Goal: Task Accomplishment & Management: Use online tool/utility

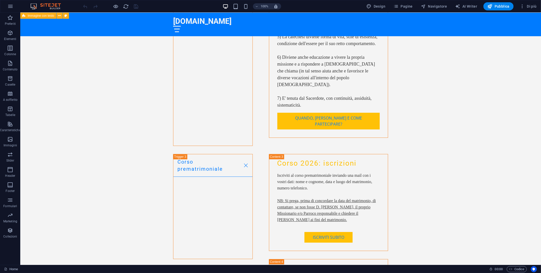
scroll to position [2164, 0]
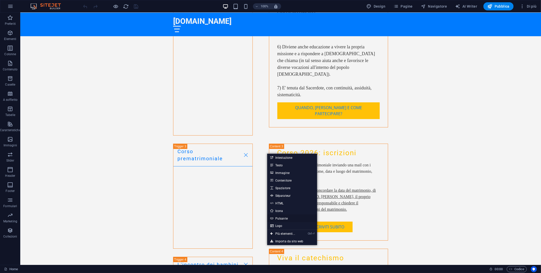
click at [286, 220] on link "Pulsante" at bounding box center [292, 219] width 50 height 8
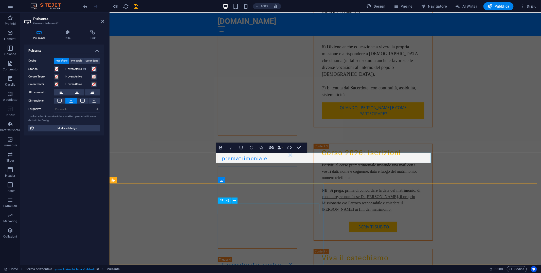
scroll to position [2139, 0]
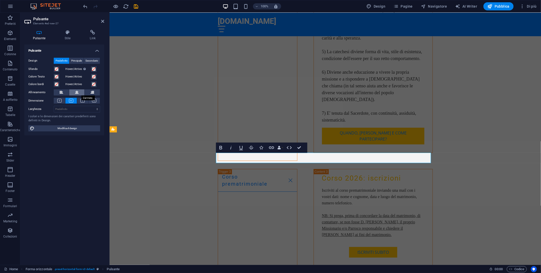
click at [78, 91] on icon at bounding box center [77, 93] width 4 height 6
drag, startPoint x: 340, startPoint y: 146, endPoint x: 320, endPoint y: 133, distance: 23.8
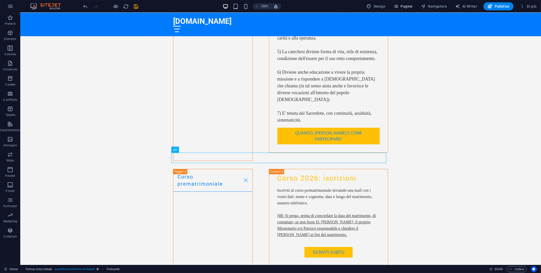
click at [405, 6] on span "Pagine" at bounding box center [403, 6] width 19 height 5
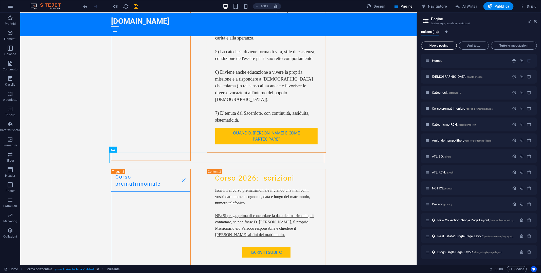
click at [445, 44] on span "Nuova pagina" at bounding box center [438, 45] width 31 height 3
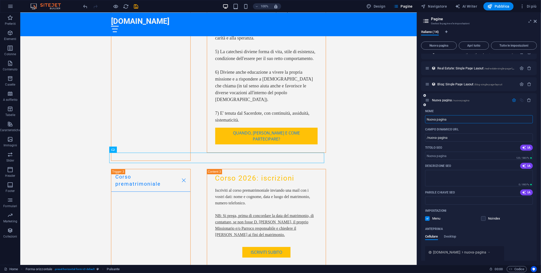
scroll to position [167, 0]
type input "Le nostre Fotografie"
type input "/le-nostre-fotografi"
type input "Le nostre Fotografie"
type input "/le-nostre-fotografie"
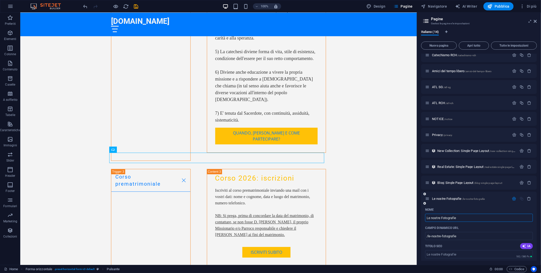
scroll to position [40, 0]
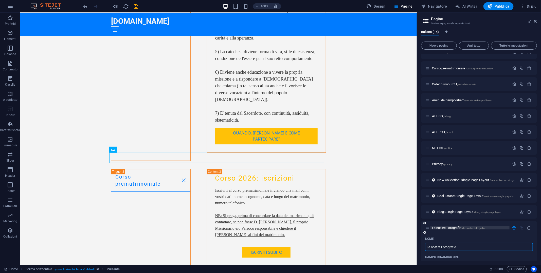
type input "Le nostre Fotografie"
drag, startPoint x: 435, startPoint y: 227, endPoint x: 449, endPoint y: 143, distance: 84.8
click at [449, 143] on div "Home / Sante messe /sante-messe Catechesi /catechesi-8 Corso prematrimoniale /c…" at bounding box center [479, 212] width 116 height 398
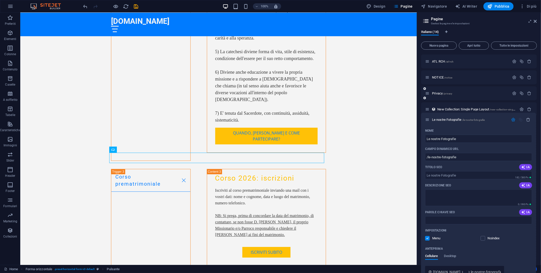
scroll to position [111, 0]
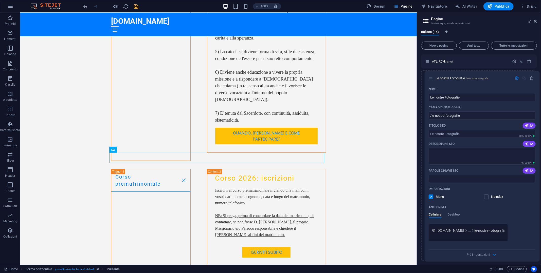
drag, startPoint x: 428, startPoint y: 228, endPoint x: 432, endPoint y: 74, distance: 154.0
click at [432, 74] on div "Home / Sante messe /sante-messe Catechesi /catechesi-8 Corso prematrimoniale /c…" at bounding box center [479, 142] width 116 height 398
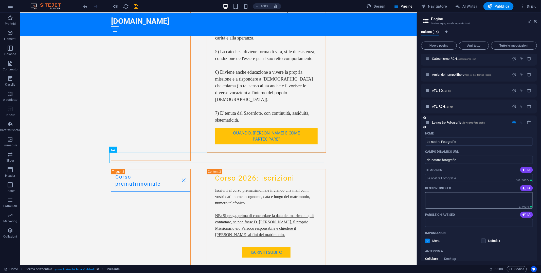
scroll to position [60, 0]
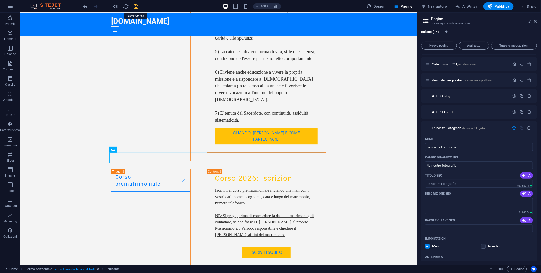
click at [136, 6] on icon "save" at bounding box center [136, 7] width 6 height 6
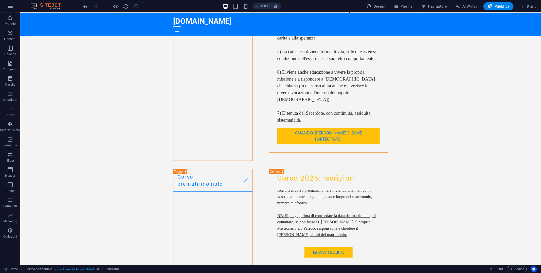
checkbox input "false"
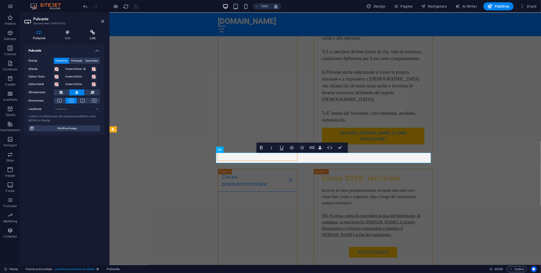
click at [93, 37] on h4 "Link" at bounding box center [92, 35] width 23 height 11
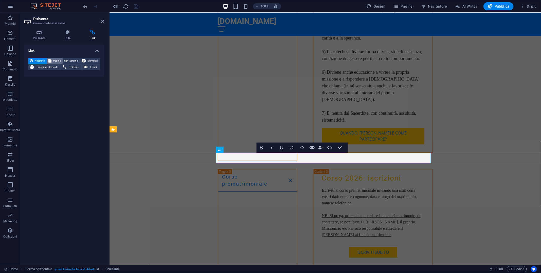
click at [57, 60] on span "Pagina" at bounding box center [57, 61] width 8 height 6
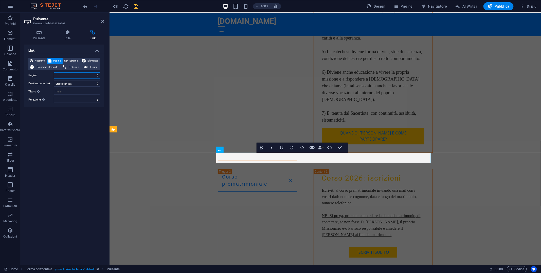
click at [98, 75] on select "Home Sante messe Catechesi Corso prematrimoniale Catechismo RCH Amici del tempo…" at bounding box center [77, 76] width 46 height 6
select select "8"
click at [54, 73] on select "Home Sante messe Catechesi Corso prematrimoniale Catechismo RCH Amici del tempo…" at bounding box center [77, 76] width 46 height 6
click at [92, 84] on select "Nuova scheda Stessa scheda Sovrapposizione" at bounding box center [77, 84] width 46 height 6
select select "blank"
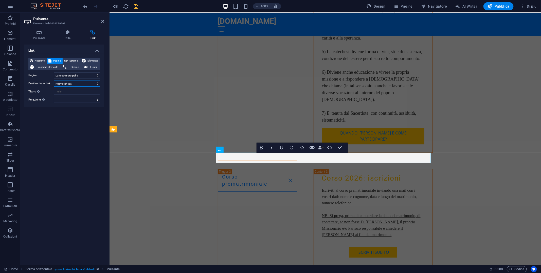
click at [54, 81] on select "Nuova scheda Stessa scheda Sovrapposizione" at bounding box center [77, 84] width 46 height 6
click at [136, 8] on icon "save" at bounding box center [136, 7] width 6 height 6
checkbox input "false"
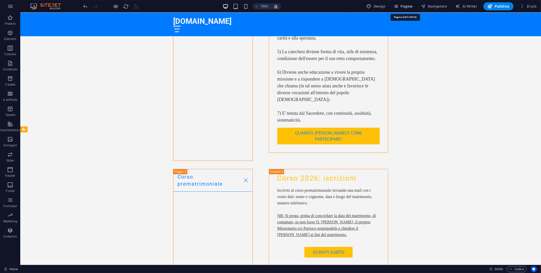
click at [404, 7] on span "Pagine" at bounding box center [403, 6] width 19 height 5
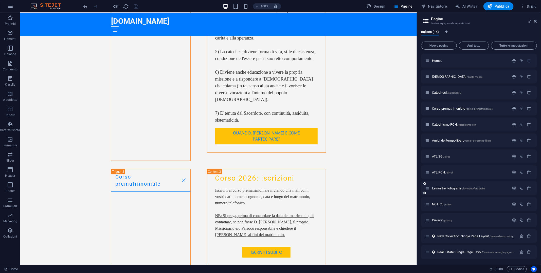
click at [445, 186] on div "Le nostre Fotografie /le-nostre-fotografie" at bounding box center [467, 189] width 84 height 6
click at [445, 188] on span "Le nostre Fotografie /le-nostre-fotografie" at bounding box center [458, 189] width 53 height 4
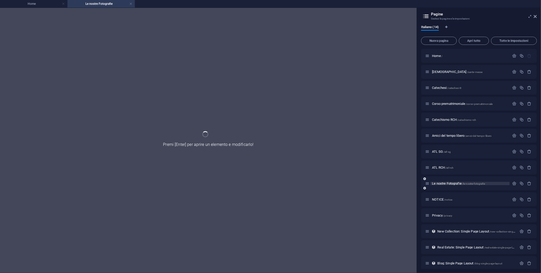
scroll to position [0, 0]
click at [445, 188] on div "Le nostre Fotografie /le-nostre-fotografie" at bounding box center [479, 184] width 116 height 14
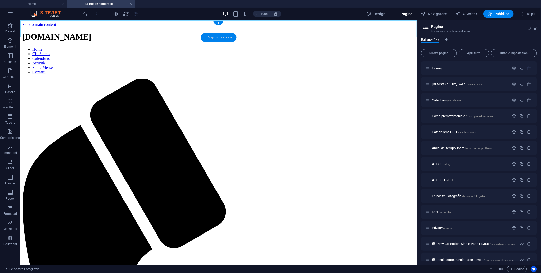
click at [212, 37] on div "+ Aggiungi sezione" at bounding box center [219, 37] width 36 height 9
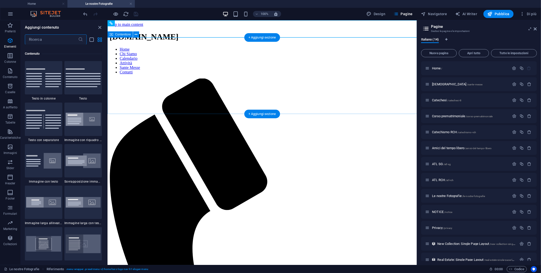
scroll to position [887, 0]
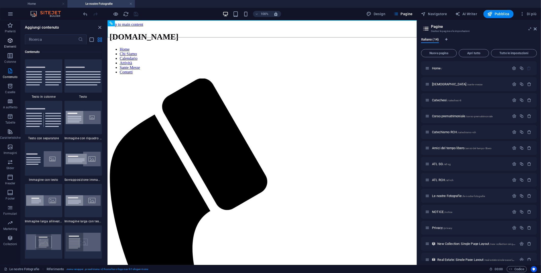
click at [10, 39] on icon "button" at bounding box center [10, 41] width 6 height 6
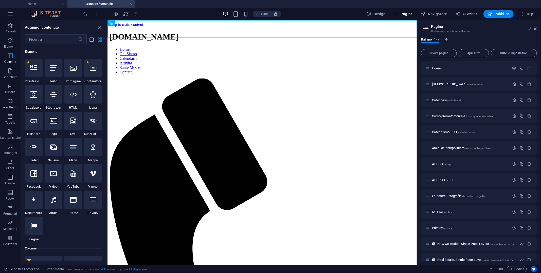
scroll to position [54, 0]
click at [73, 70] on icon at bounding box center [73, 68] width 7 height 7
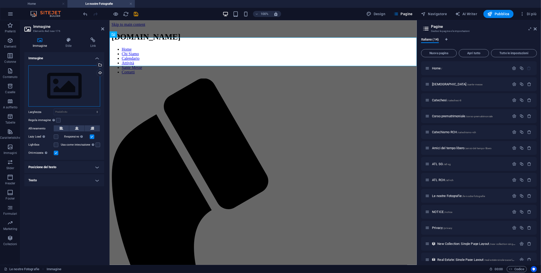
click at [74, 88] on div "Trascina qui i file, fai clic per sceglierli o selezionali da File o dalle nost…" at bounding box center [64, 86] width 72 height 42
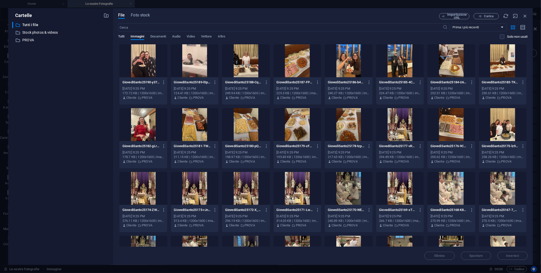
click at [123, 36] on span "Tutti" at bounding box center [121, 36] width 6 height 7
click at [135, 35] on span "Immagini" at bounding box center [138, 36] width 14 height 7
click at [138, 70] on div at bounding box center [143, 60] width 48 height 33
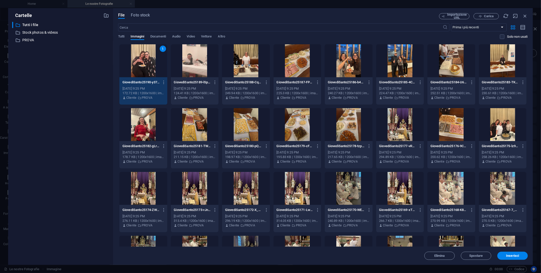
click at [199, 66] on div at bounding box center [195, 60] width 48 height 33
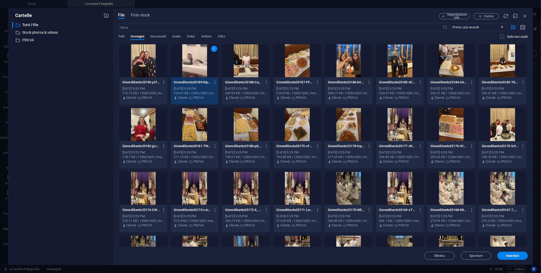
click at [154, 61] on div at bounding box center [143, 60] width 48 height 33
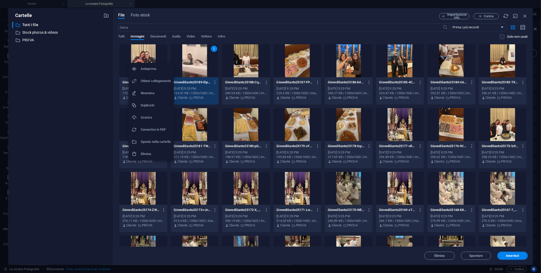
click at [150, 57] on div at bounding box center [270, 136] width 541 height 273
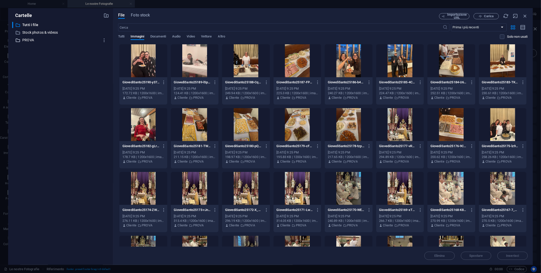
click at [28, 40] on p "PROVA" at bounding box center [60, 40] width 77 height 6
click at [33, 33] on p "Stock photos & videos" at bounding box center [60, 33] width 77 height 6
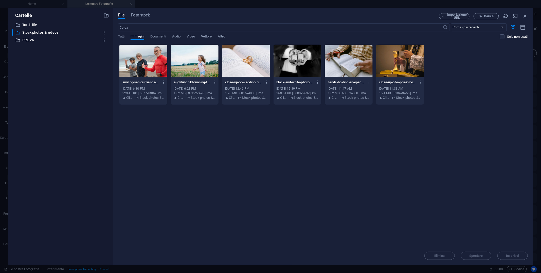
click at [29, 40] on p "PROVA" at bounding box center [60, 40] width 77 height 6
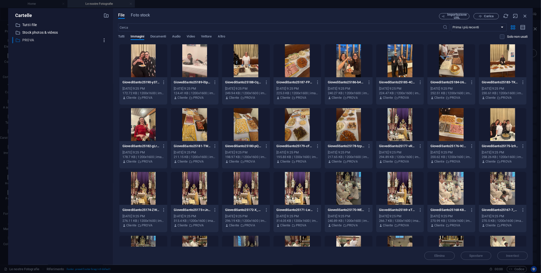
click at [104, 39] on icon "button" at bounding box center [104, 40] width 5 height 5
click at [105, 76] on h6 "Elimina" at bounding box center [109, 78] width 14 height 6
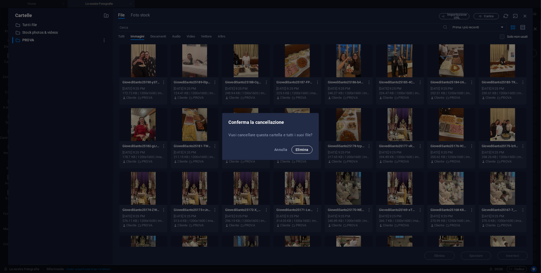
click at [305, 147] on button "Elimina" at bounding box center [302, 150] width 21 height 8
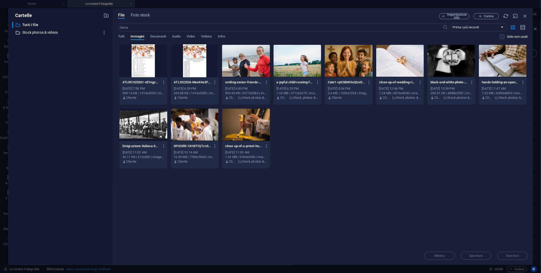
click at [48, 32] on p "Stock photos & videos" at bounding box center [60, 33] width 77 height 6
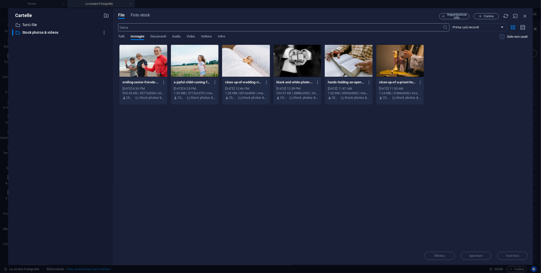
click at [137, 28] on input "text" at bounding box center [280, 27] width 325 height 8
click at [142, 15] on span "Foto stock" at bounding box center [140, 15] width 19 height 6
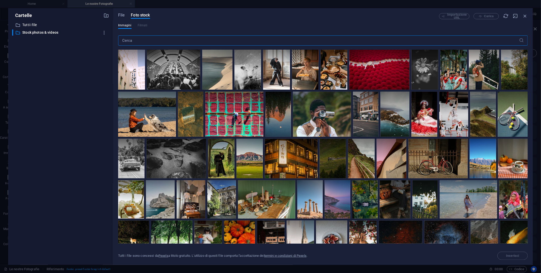
click at [145, 41] on input "text" at bounding box center [318, 41] width 401 height 10
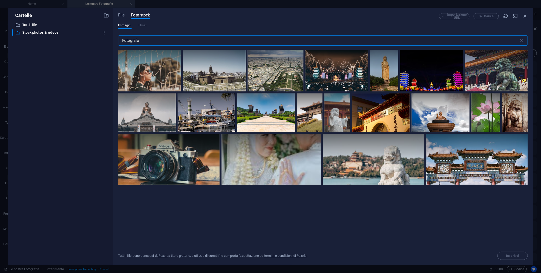
type input "Fotografo"
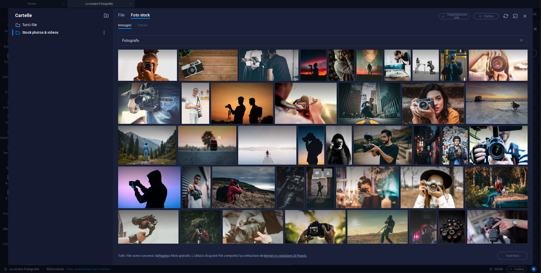
scroll to position [178, 0]
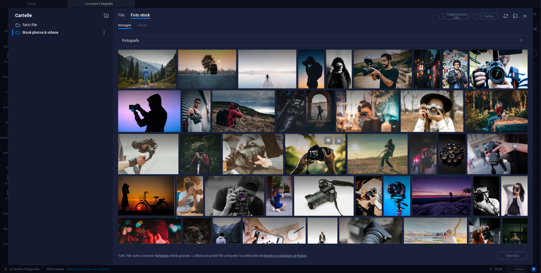
click at [312, 151] on div at bounding box center [315, 144] width 60 height 20
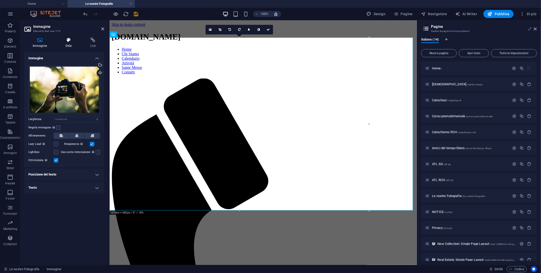
click at [68, 41] on icon at bounding box center [68, 40] width 23 height 5
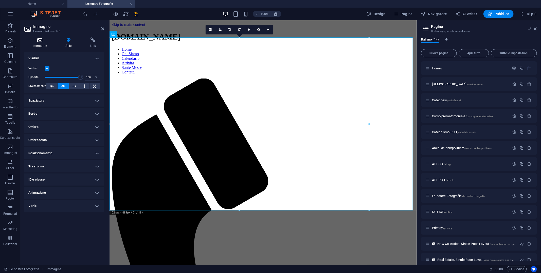
click at [40, 41] on icon at bounding box center [39, 40] width 31 height 5
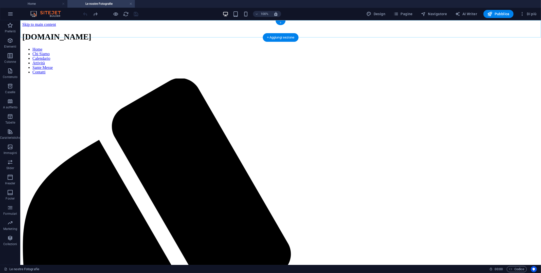
click at [280, 24] on div "+" at bounding box center [281, 23] width 10 height 5
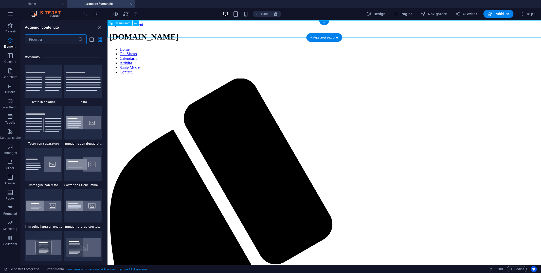
scroll to position [887, 0]
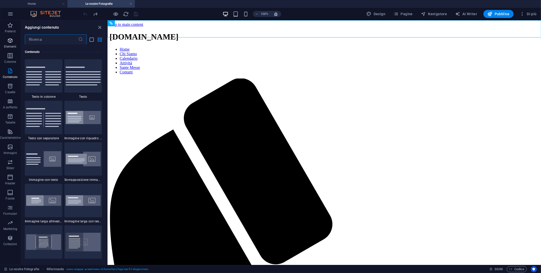
click at [9, 40] on icon "button" at bounding box center [10, 41] width 6 height 6
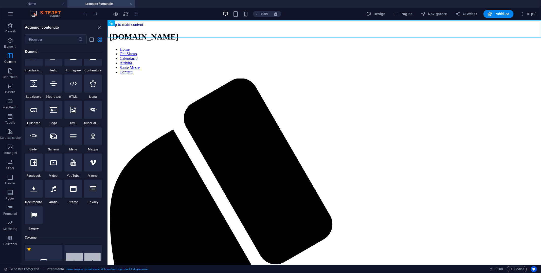
scroll to position [54, 0]
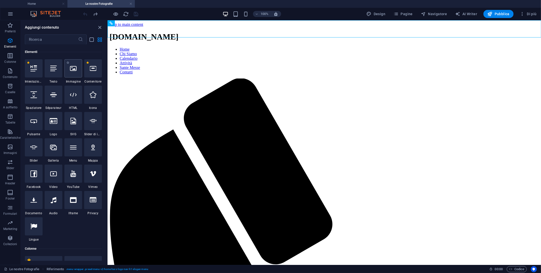
click at [76, 69] on icon at bounding box center [73, 68] width 7 height 7
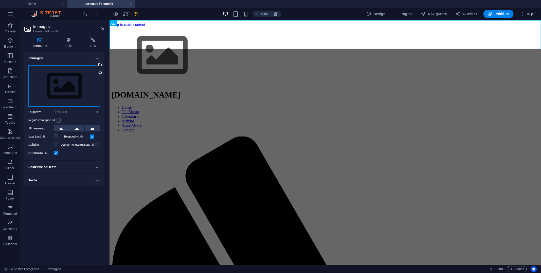
click at [72, 78] on div "Trascina qui i file, fai clic per sceglierli o selezionali da File o dalle nost…" at bounding box center [64, 86] width 72 height 42
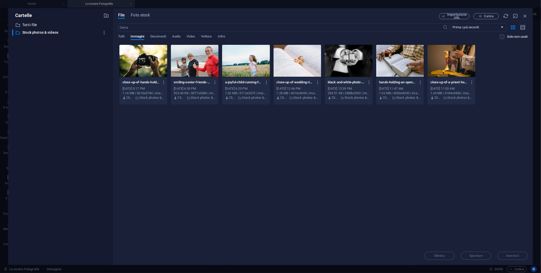
click at [141, 63] on div at bounding box center [143, 60] width 48 height 33
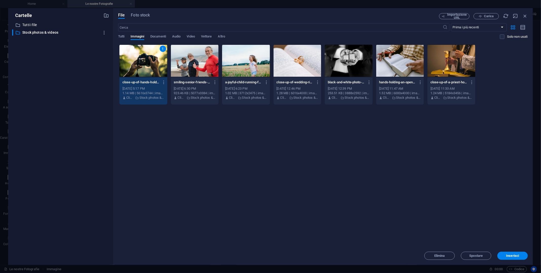
click at [141, 63] on div "1" at bounding box center [143, 60] width 48 height 33
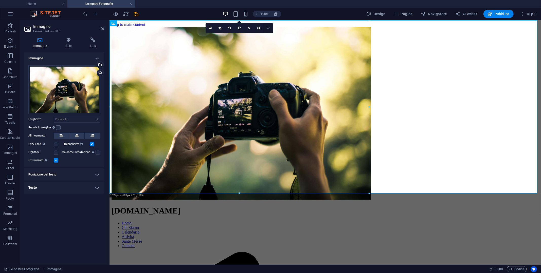
click at [268, 28] on icon at bounding box center [268, 28] width 3 height 3
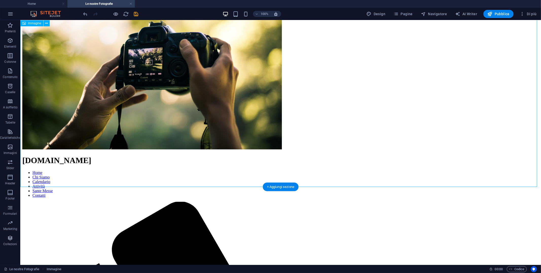
scroll to position [0, 0]
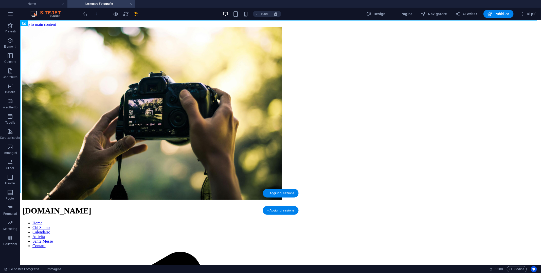
drag, startPoint x: 171, startPoint y: 90, endPoint x: 267, endPoint y: 201, distance: 146.7
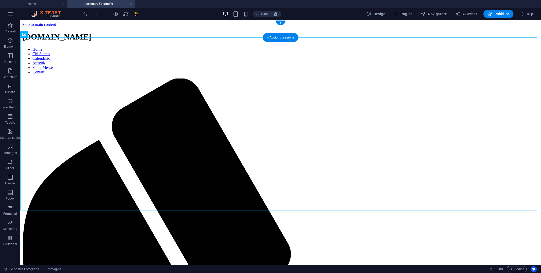
drag, startPoint x: 246, startPoint y: 149, endPoint x: 258, endPoint y: 28, distance: 121.5
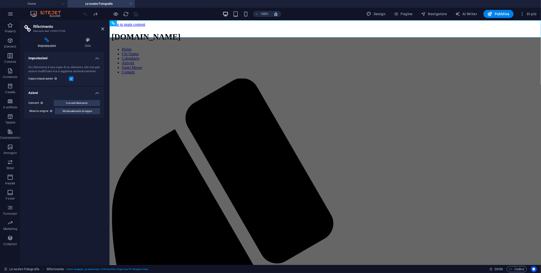
click at [45, 42] on icon at bounding box center [46, 40] width 45 height 5
click at [90, 39] on icon at bounding box center [88, 40] width 33 height 5
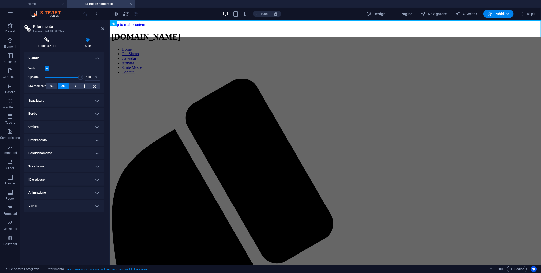
click at [47, 41] on icon at bounding box center [46, 40] width 45 height 5
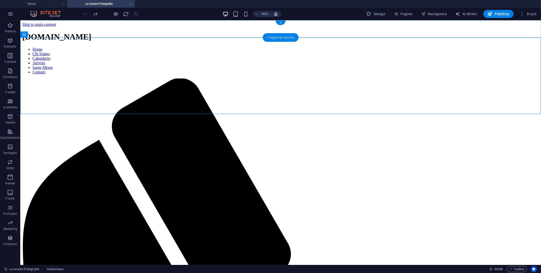
click at [280, 39] on div "+ Aggiungi sezione" at bounding box center [281, 37] width 36 height 9
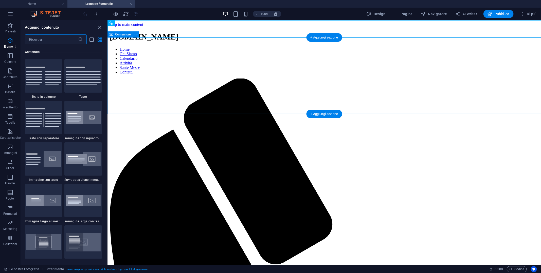
scroll to position [887, 0]
click at [11, 45] on p "Elementi" at bounding box center [10, 47] width 12 height 4
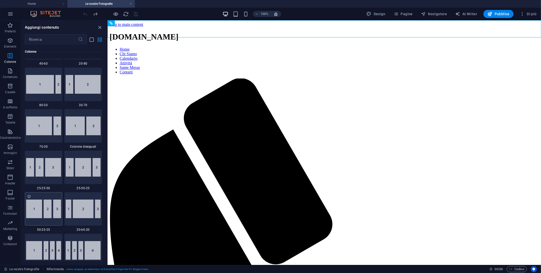
scroll to position [536, 0]
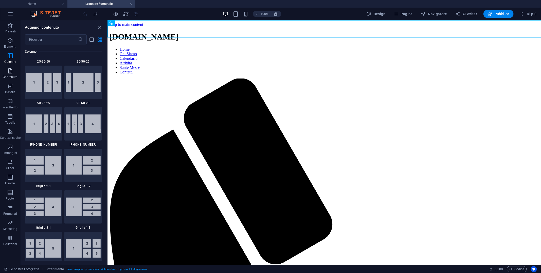
click at [9, 75] on p "Contenuto" at bounding box center [10, 77] width 15 height 4
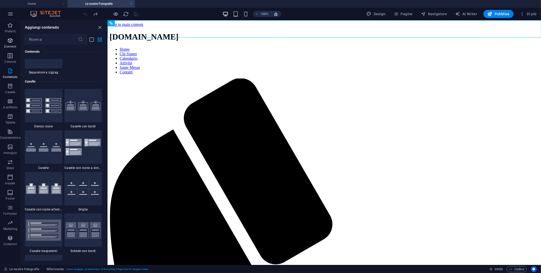
scroll to position [1318, 0]
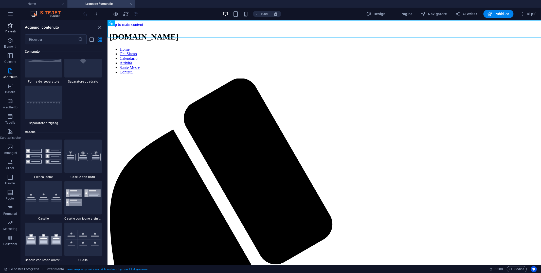
click at [11, 29] on span "Preferiti" at bounding box center [10, 28] width 21 height 12
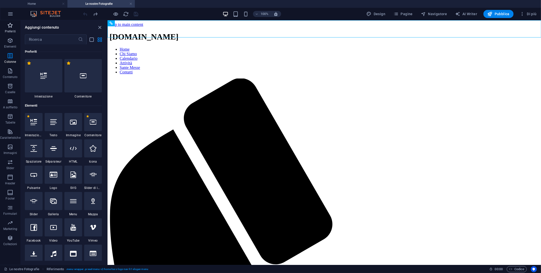
scroll to position [0, 0]
click at [51, 82] on div at bounding box center [44, 75] width 38 height 33
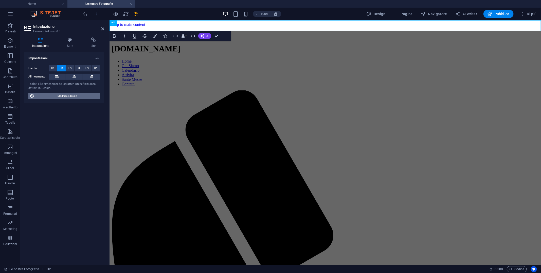
click at [80, 94] on span "Modifica il design" at bounding box center [67, 96] width 63 height 6
select select "px"
select select "200"
select select "px"
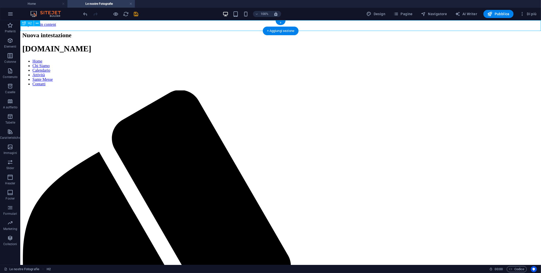
click at [162, 32] on div "Nuova intestazione" at bounding box center [280, 35] width 517 height 7
click at [232, 32] on div "Nuova intestazione" at bounding box center [280, 35] width 517 height 7
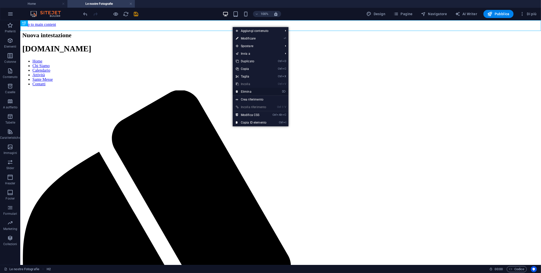
click at [254, 91] on link "⌦ Elimina" at bounding box center [251, 92] width 37 height 8
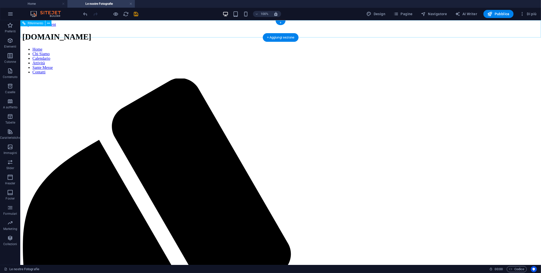
click at [283, 23] on div "+" at bounding box center [281, 23] width 10 height 5
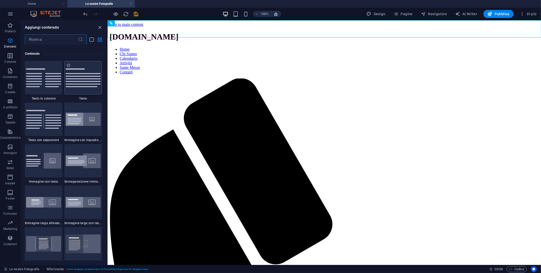
scroll to position [887, 0]
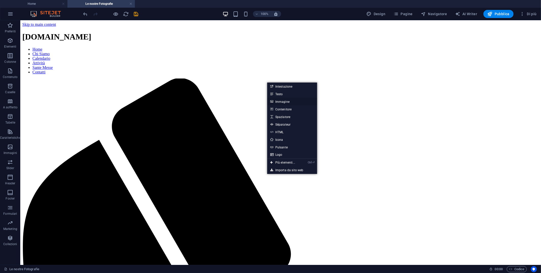
click at [283, 102] on link "Immagine" at bounding box center [292, 102] width 50 height 8
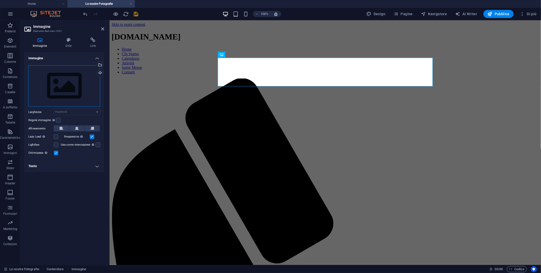
click at [73, 88] on div "Trascina qui i file, fai clic per sceglierli o selezionali da File o dalle nost…" at bounding box center [64, 86] width 72 height 42
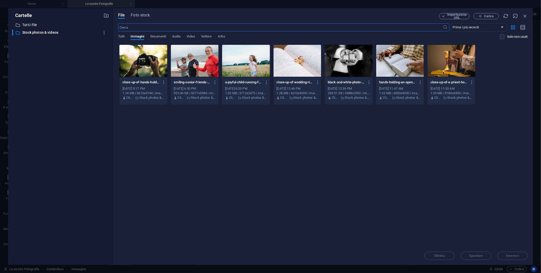
click at [153, 64] on div at bounding box center [143, 60] width 48 height 33
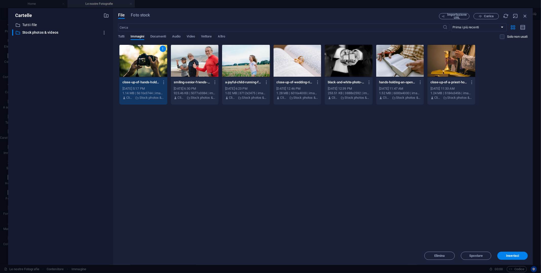
click at [153, 64] on div "1" at bounding box center [143, 60] width 48 height 33
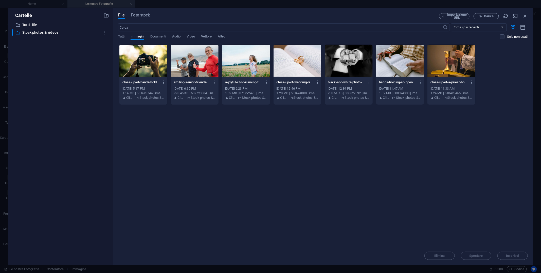
click at [153, 64] on div at bounding box center [143, 60] width 48 height 33
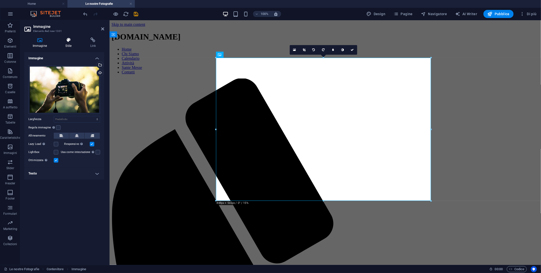
click at [71, 44] on h4 "Stile" at bounding box center [69, 43] width 25 height 11
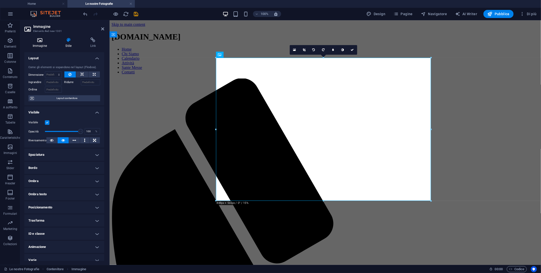
click at [38, 42] on icon at bounding box center [39, 40] width 31 height 5
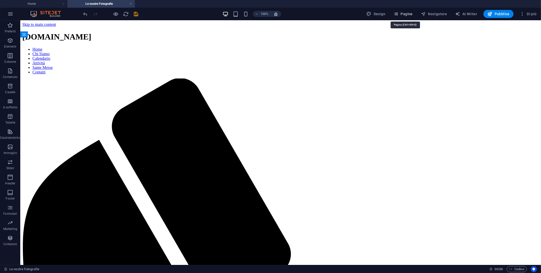
click at [402, 15] on span "Pagine" at bounding box center [403, 13] width 19 height 5
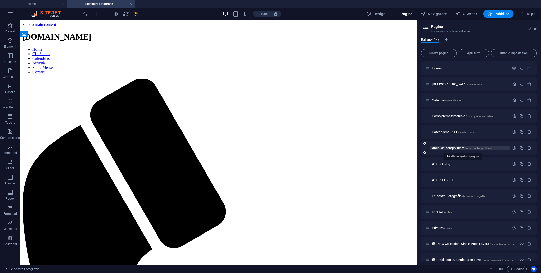
click at [450, 148] on span "Amici del tempo libero /amici-del-tempo-libero" at bounding box center [462, 148] width 60 height 4
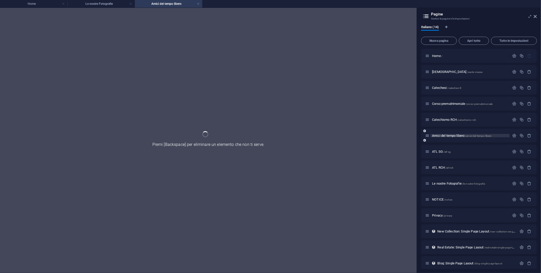
click at [450, 148] on div "ATL SG /[GEOGRAPHIC_DATA]" at bounding box center [479, 152] width 116 height 14
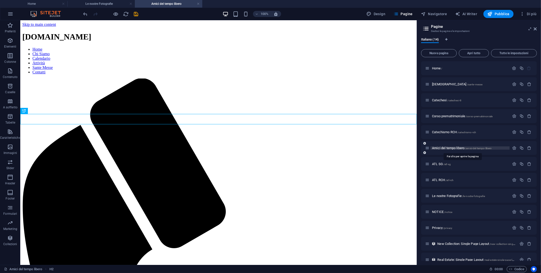
scroll to position [0, 0]
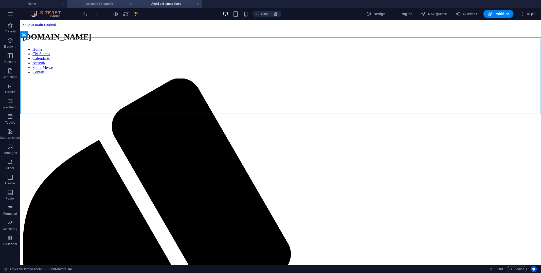
click at [108, 5] on h4 "Le nostre Fotografie" at bounding box center [100, 4] width 67 height 6
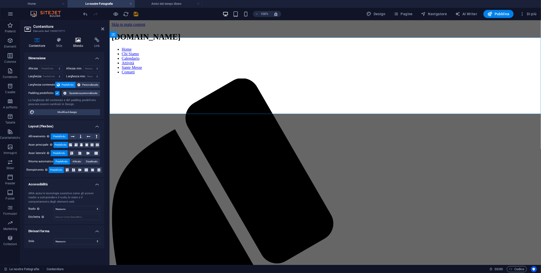
click at [80, 40] on icon at bounding box center [77, 40] width 19 height 5
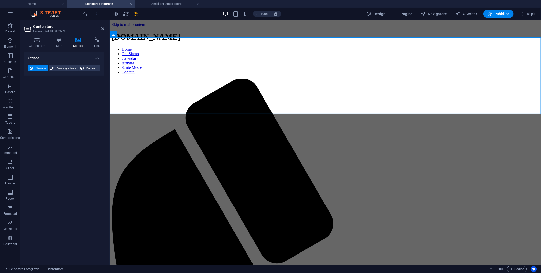
click at [79, 41] on icon at bounding box center [77, 40] width 19 height 5
click at [69, 70] on span "Colore /gradiente" at bounding box center [66, 68] width 22 height 6
drag, startPoint x: 41, startPoint y: 69, endPoint x: 68, endPoint y: 69, distance: 27.6
click at [41, 69] on span "Nessuno" at bounding box center [40, 68] width 12 height 6
click at [87, 67] on span "Elemento" at bounding box center [91, 68] width 13 height 6
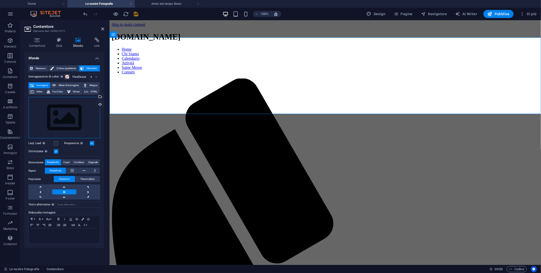
click at [76, 113] on div "Trascina qui i file, fai clic per sceglierli o selezionali da File o dalle nost…" at bounding box center [64, 118] width 72 height 42
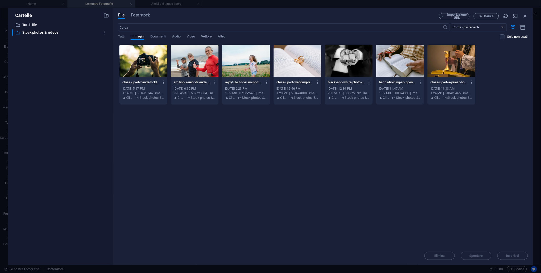
click at [76, 113] on div "​ Tutti i file Tutti i file ​ Stock photos & videos Stock photos & videos" at bounding box center [60, 141] width 97 height 239
click at [146, 67] on div at bounding box center [143, 60] width 48 height 33
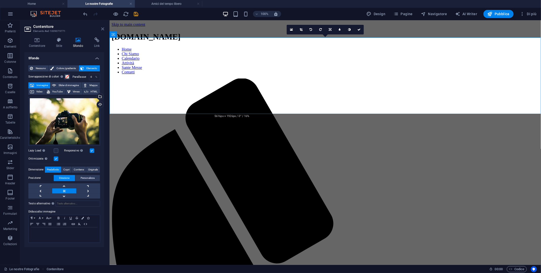
click at [101, 29] on icon at bounding box center [102, 29] width 3 height 4
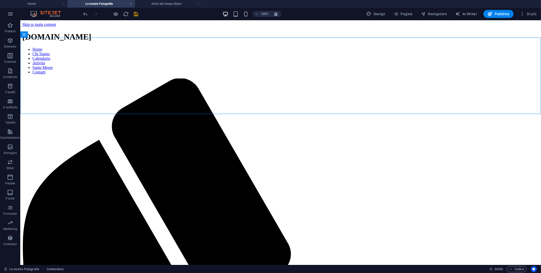
click at [177, 2] on h4 "Amici del tempo libero" at bounding box center [168, 4] width 67 height 6
click at [199, 4] on link at bounding box center [198, 4] width 3 height 5
click at [112, 3] on h4 "Le nostre Fotografie" at bounding box center [100, 4] width 67 height 6
click at [289, 112] on div "+ Aggiungi sezione" at bounding box center [281, 114] width 36 height 9
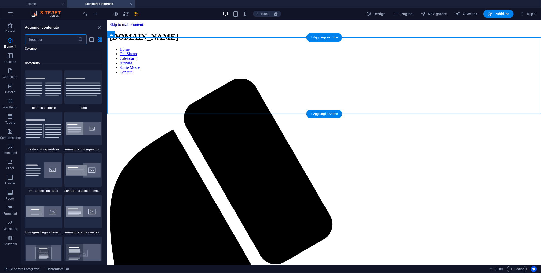
scroll to position [887, 0]
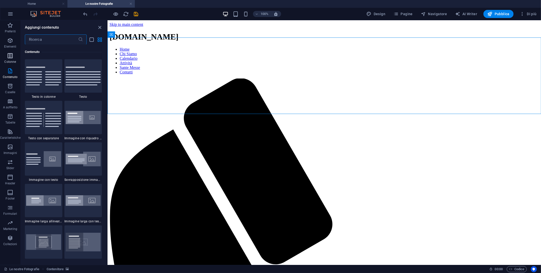
click at [12, 58] on icon "button" at bounding box center [10, 56] width 6 height 6
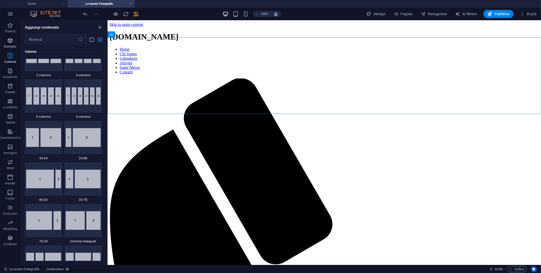
click at [8, 45] on p "Elementi" at bounding box center [10, 47] width 12 height 4
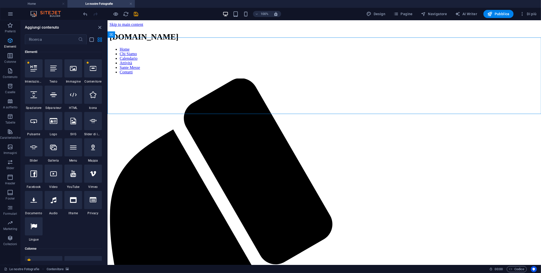
scroll to position [54, 0]
click at [34, 73] on div at bounding box center [34, 68] width 18 height 18
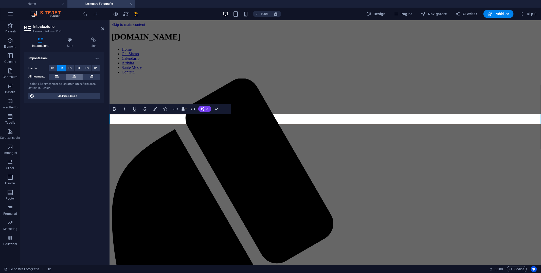
click at [77, 77] on button at bounding box center [74, 77] width 17 height 6
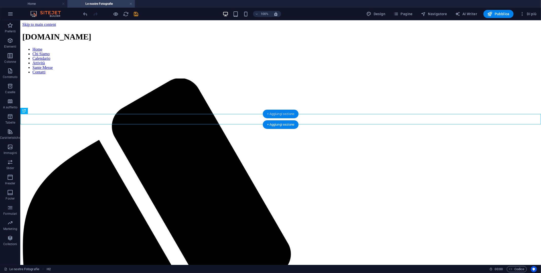
click at [293, 114] on div "+ Aggiungi sezione" at bounding box center [281, 114] width 36 height 9
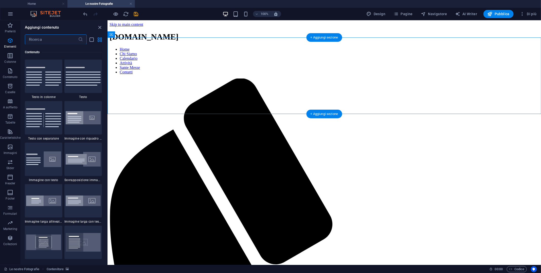
scroll to position [887, 0]
click at [10, 30] on p "Preferiti" at bounding box center [10, 31] width 11 height 4
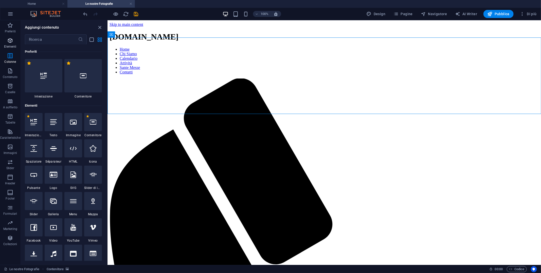
scroll to position [0, 0]
click at [31, 151] on icon at bounding box center [33, 148] width 7 height 7
select select "px"
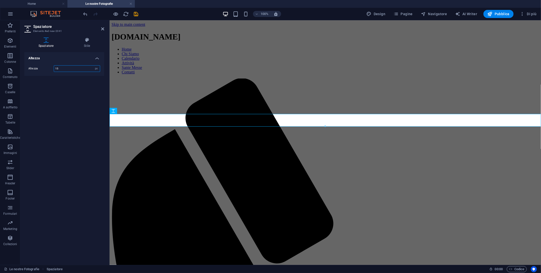
type input "15"
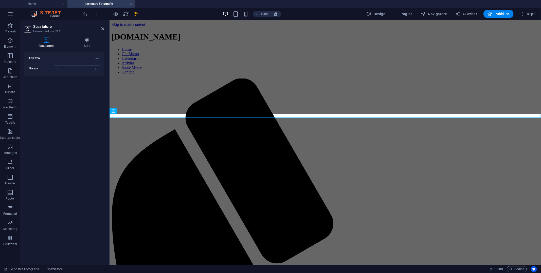
click at [103, 29] on icon at bounding box center [102, 29] width 3 height 4
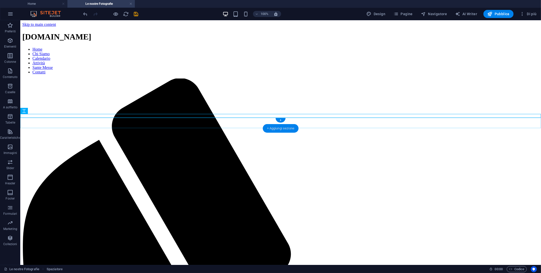
click at [283, 128] on div "+ Aggiungi sezione" at bounding box center [281, 128] width 36 height 9
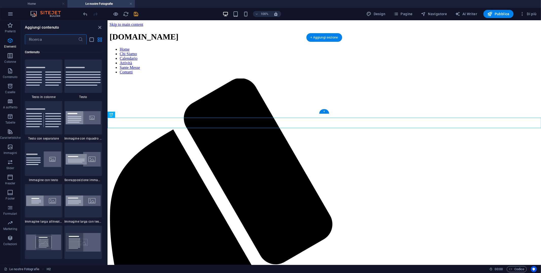
scroll to position [887, 0]
click at [11, 28] on span "Preferiti" at bounding box center [10, 28] width 21 height 12
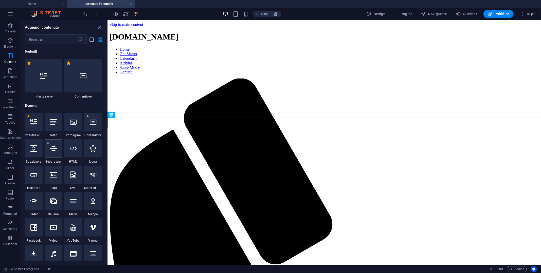
scroll to position [0, 0]
click at [37, 146] on icon at bounding box center [33, 148] width 7 height 7
select select "px"
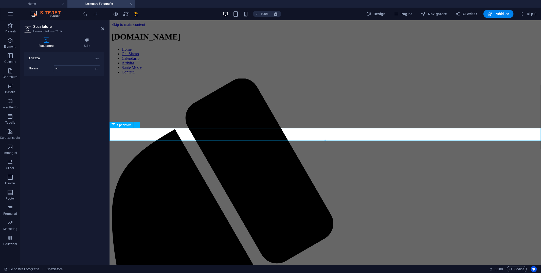
click at [102, 27] on icon at bounding box center [102, 29] width 3 height 4
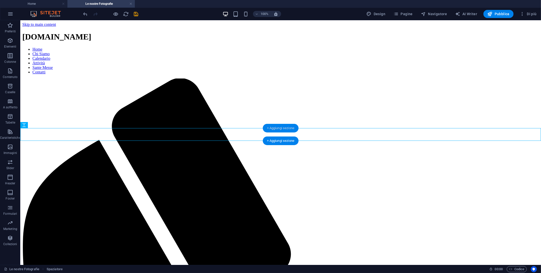
click at [278, 129] on div "+ Aggiungi sezione" at bounding box center [281, 128] width 36 height 9
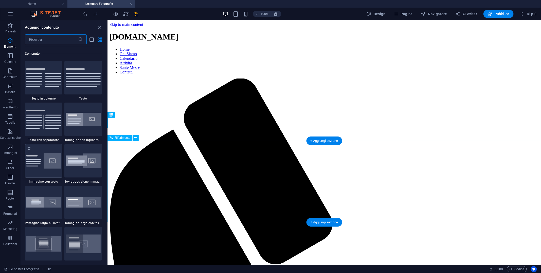
scroll to position [887, 0]
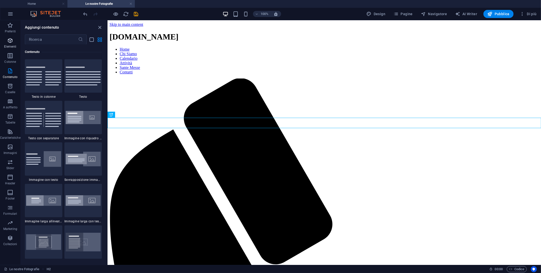
click at [13, 38] on icon "button" at bounding box center [10, 41] width 6 height 6
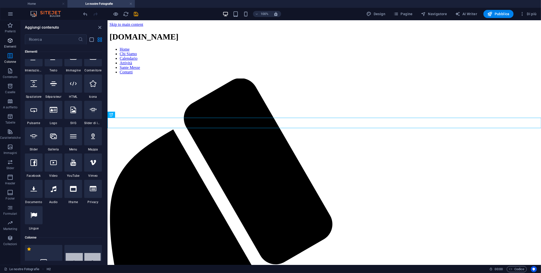
scroll to position [54, 0]
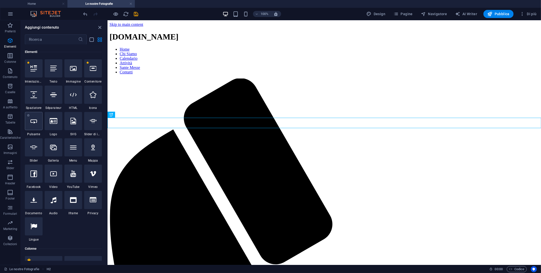
click at [37, 125] on div at bounding box center [34, 121] width 18 height 18
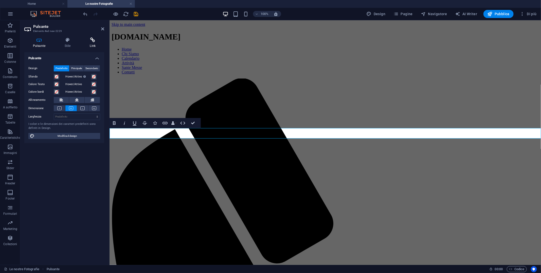
click at [97, 41] on icon at bounding box center [92, 40] width 23 height 5
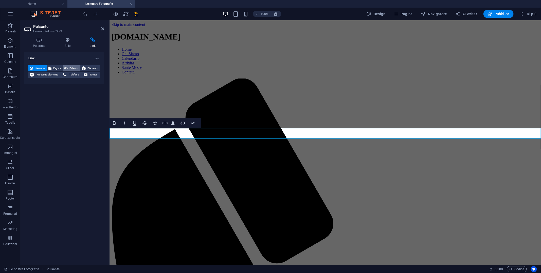
click at [65, 69] on icon at bounding box center [66, 68] width 4 height 6
select select "blank"
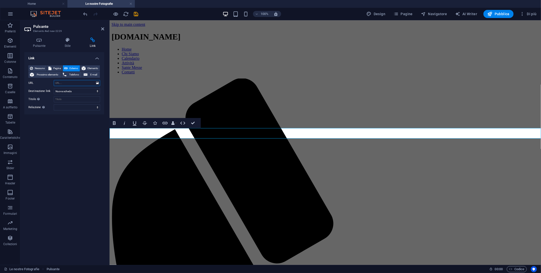
paste input "[URL][DOMAIN_NAME]"
type input "[URL][DOMAIN_NAME]"
click at [98, 82] on icon at bounding box center [97, 83] width 3 height 6
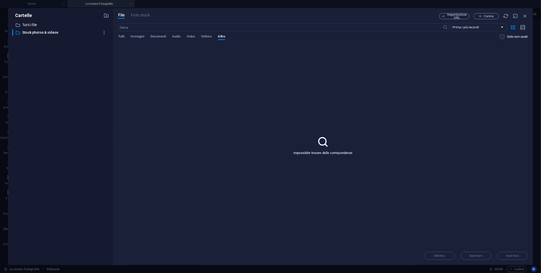
click at [138, 11] on div "File Foto stock Importazione URL Carica ​ Prima i più recenti Prima i più vecch…" at bounding box center [323, 136] width 420 height 257
click at [138, 29] on input "text" at bounding box center [280, 27] width 325 height 8
type input "[GEOGRAPHIC_DATA]"
click at [35, 25] on p "Tutti i file" at bounding box center [60, 25] width 77 height 6
click at [56, 30] on p "Stock photos & videos" at bounding box center [60, 33] width 77 height 6
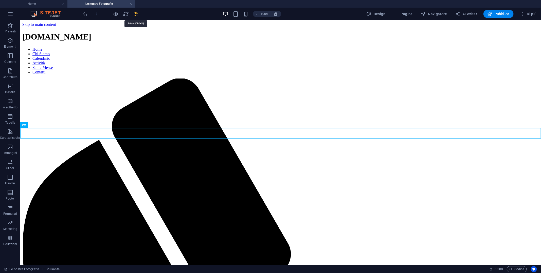
click at [136, 14] on icon "save" at bounding box center [136, 14] width 6 height 6
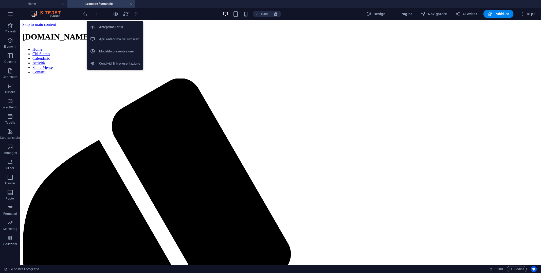
click at [119, 37] on h6 "Apri anteprima del sito web" at bounding box center [119, 39] width 41 height 6
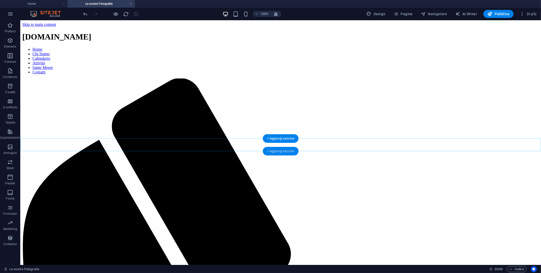
click at [278, 151] on div "+ Aggiungi sezione" at bounding box center [281, 151] width 36 height 9
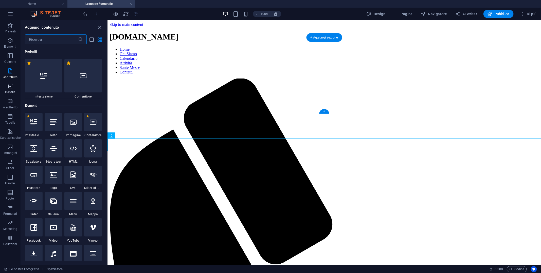
scroll to position [887, 0]
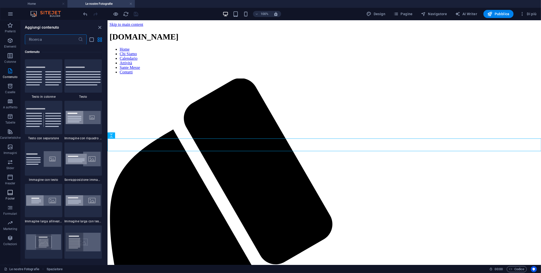
click at [9, 193] on icon "button" at bounding box center [10, 193] width 6 height 6
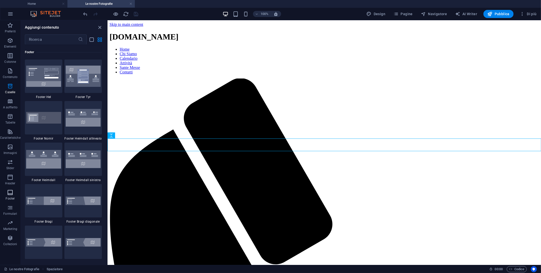
scroll to position [3357, 0]
click at [10, 208] on icon "button" at bounding box center [10, 208] width 6 height 6
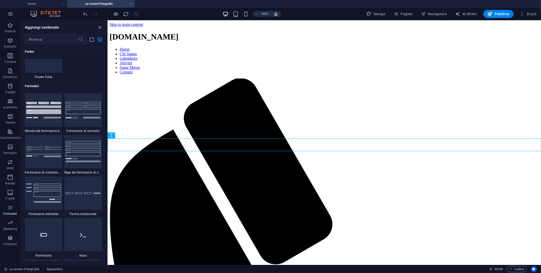
scroll to position [3702, 0]
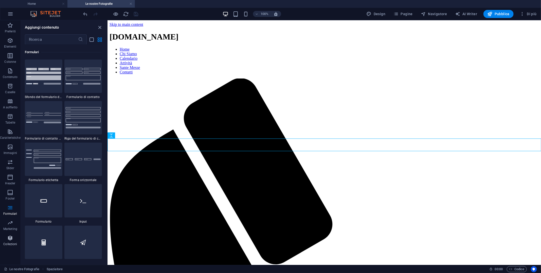
click at [8, 238] on icon "button" at bounding box center [10, 238] width 6 height 6
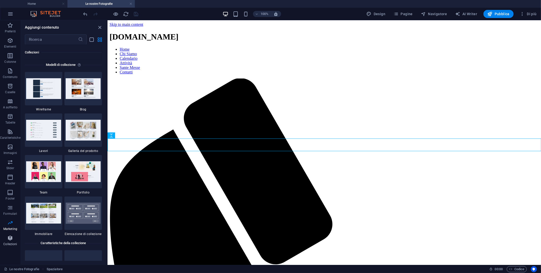
scroll to position [4641, 0]
click at [14, 148] on span "Immagini" at bounding box center [10, 150] width 21 height 12
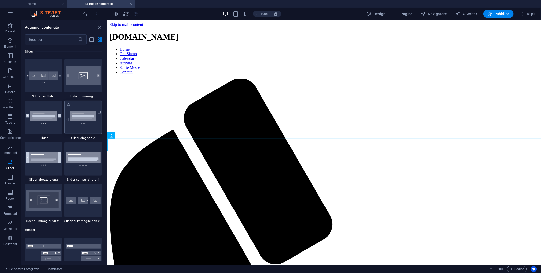
scroll to position [2875, 0]
click at [86, 207] on div at bounding box center [83, 200] width 38 height 33
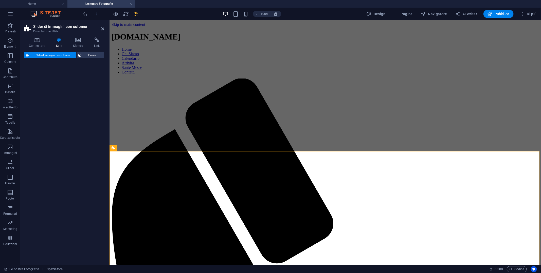
select select "rem"
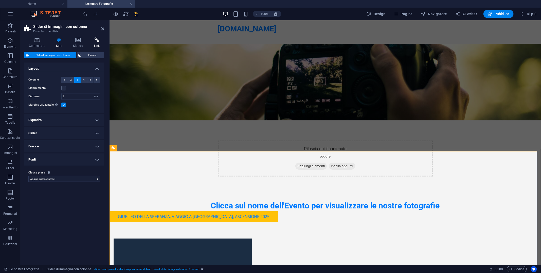
click at [96, 42] on icon at bounding box center [97, 40] width 15 height 5
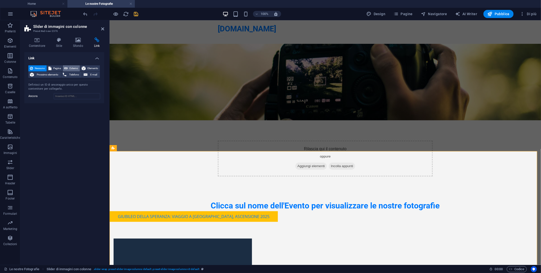
click at [72, 67] on span "Esterno" at bounding box center [73, 68] width 9 height 6
select select "blank"
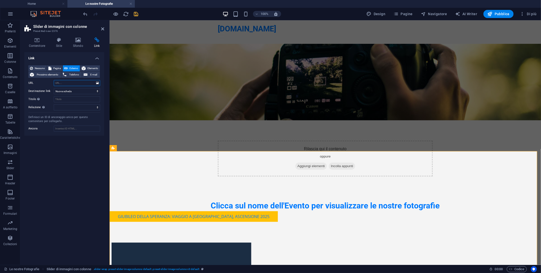
paste input "[URL][DOMAIN_NAME]"
type input "[URL][DOMAIN_NAME]"
click at [88, 91] on select "Nuova scheda Stessa scheda Sovrapposizione" at bounding box center [77, 91] width 46 height 6
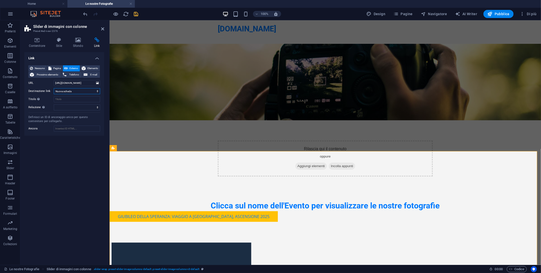
click at [88, 91] on select "Nuova scheda Stessa scheda Sovrapposizione" at bounding box center [77, 91] width 46 height 6
click at [37, 65] on div "Nessuno Pagina Esterno Elemento Prossimo elemento Telefono E-mail Pagina Home S…" at bounding box center [64, 98] width 80 height 75
click at [44, 42] on icon at bounding box center [36, 40] width 25 height 5
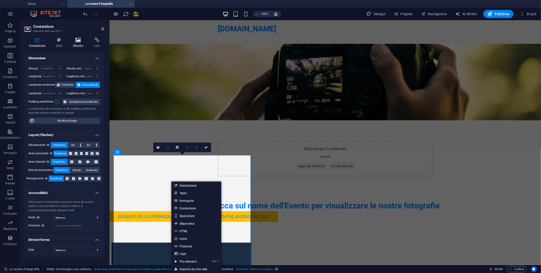
click at [81, 38] on icon at bounding box center [77, 40] width 19 height 5
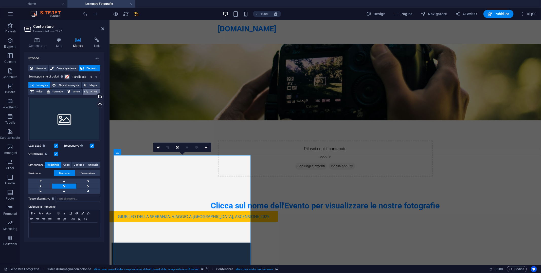
click at [88, 91] on button "HTML" at bounding box center [91, 92] width 17 height 6
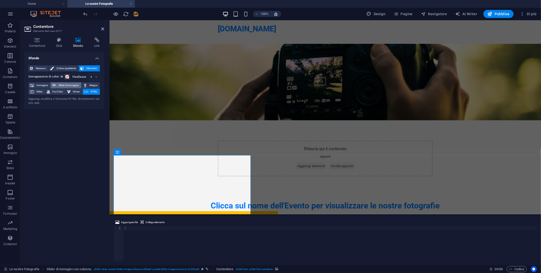
click at [60, 84] on span "Slider di immagine" at bounding box center [69, 85] width 22 height 6
select select "ms"
select select "s"
select select "progressive"
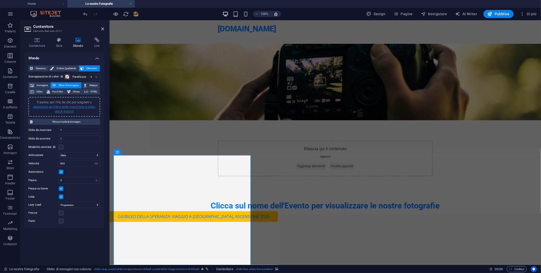
click at [67, 109] on link "selezionali da File o dalle nostre foto e video stock gratuiti" at bounding box center [64, 109] width 62 height 8
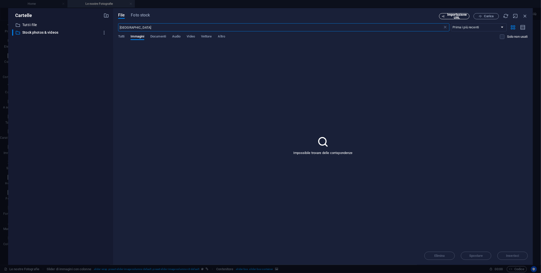
click at [462, 16] on span "Importazione URL" at bounding box center [457, 16] width 21 height 6
select select "Stock photos & videos"
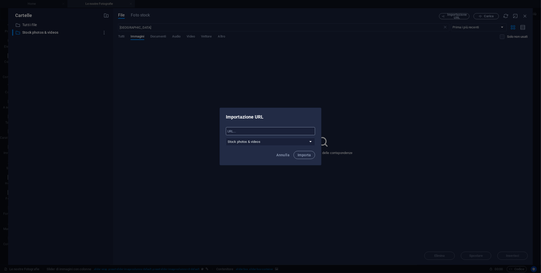
click at [260, 133] on input "text" at bounding box center [270, 131] width 89 height 8
paste input "[URL][DOMAIN_NAME]"
type input "[URL][DOMAIN_NAME]"
click at [272, 141] on select "Tutti i file Stock photos & videos" at bounding box center [270, 142] width 89 height 8
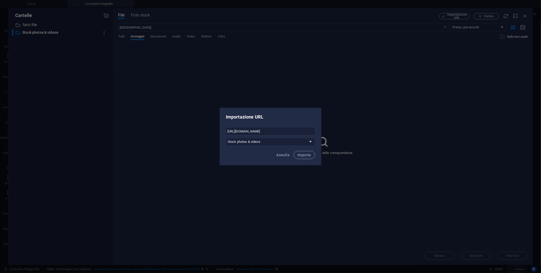
click at [58, 50] on div "Importazione URL [URL][DOMAIN_NAME] ​ Tutti i file Stock photos & videos Annull…" at bounding box center [270, 136] width 541 height 273
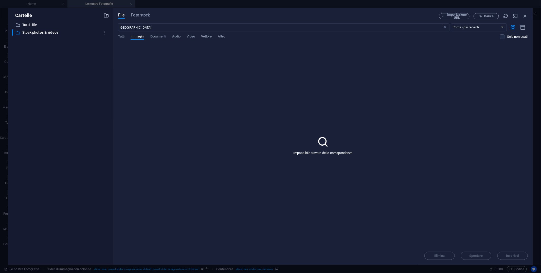
drag, startPoint x: 58, startPoint y: 50, endPoint x: 108, endPoint y: 15, distance: 61.3
click at [108, 15] on icon "button" at bounding box center [106, 16] width 6 height 6
type input "fdfsdfdsfsd"
click at [65, 101] on div "​ Tutti i file Tutti i file ​ Stock photos & videos Stock photos & videos ​ fdf…" at bounding box center [60, 141] width 97 height 239
click at [462, 11] on div "File Foto stock Importazione URL Carica Roma ​ Prima i più recenti Prima i più …" at bounding box center [323, 136] width 420 height 257
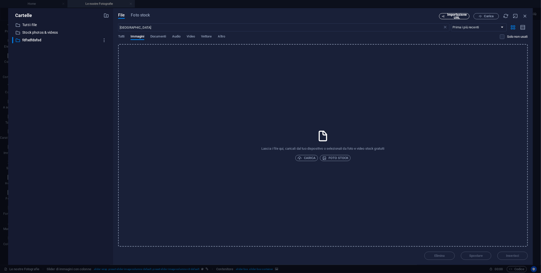
click at [458, 14] on span "Importazione URL" at bounding box center [457, 16] width 21 height 6
select select "Stock photos & videos"
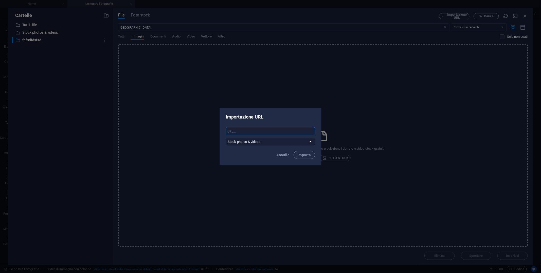
click at [247, 133] on input "text" at bounding box center [270, 131] width 89 height 8
paste input "[URL][DOMAIN_NAME]"
type input "[URL][DOMAIN_NAME]"
click at [267, 142] on select "Tutti i file Stock photos & videos fdfsdfdsfsd" at bounding box center [270, 142] width 89 height 8
select select "fdfsdfdsfsd"
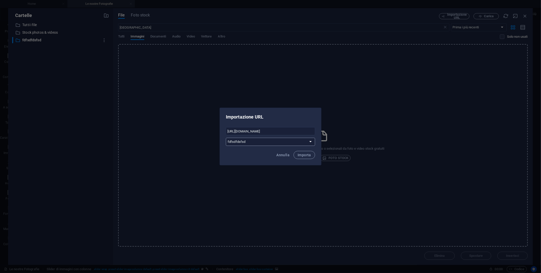
click at [226, 138] on select "Tutti i file Stock photos & videos fdfsdfdsfsd" at bounding box center [270, 142] width 89 height 8
click at [309, 154] on span "Importa" at bounding box center [304, 155] width 13 height 4
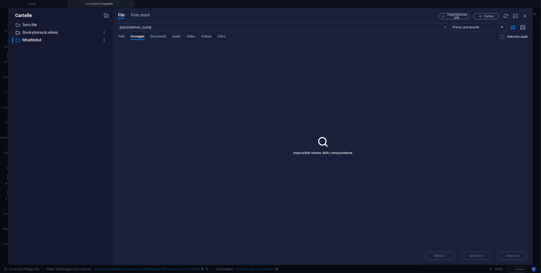
click at [37, 30] on p "Stock photos & videos" at bounding box center [60, 33] width 77 height 6
click at [32, 37] on div "​ Tutti i file Tutti i file ​ Stock photos & videos Stock photos & videos ​ fdf…" at bounding box center [60, 141] width 97 height 239
click at [31, 40] on p "fdfsdfdsfsd" at bounding box center [60, 40] width 77 height 6
click at [488, 16] on span "Carica" at bounding box center [489, 16] width 10 height 3
click at [30, 32] on p "Stock photos & videos" at bounding box center [60, 33] width 77 height 6
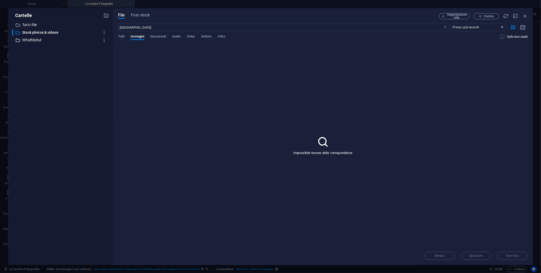
click at [35, 41] on p "fdfsdfdsfsd" at bounding box center [60, 40] width 77 height 6
click at [188, 88] on div "Impossibile trovare delle corrispondenze" at bounding box center [323, 145] width 410 height 203
click at [102, 40] on icon "button" at bounding box center [104, 40] width 5 height 5
click at [207, 105] on div at bounding box center [270, 136] width 541 height 273
click at [156, 32] on div "Roma ​ Prima i più recenti Prima i più vecchi Nome (A-Z) Nome (Z-A) Dimensione …" at bounding box center [323, 33] width 410 height 21
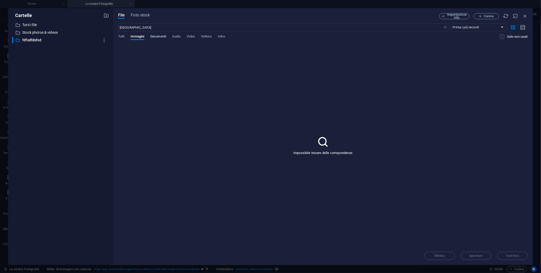
click at [151, 36] on span "Documenti" at bounding box center [158, 36] width 16 height 7
click at [140, 36] on span "Immagini" at bounding box center [138, 36] width 14 height 7
click at [105, 39] on icon "button" at bounding box center [104, 40] width 5 height 5
click at [105, 74] on li "Elimina" at bounding box center [104, 78] width 29 height 12
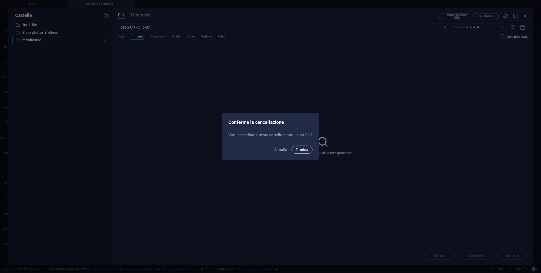
click at [299, 150] on span "Elimina" at bounding box center [302, 150] width 13 height 4
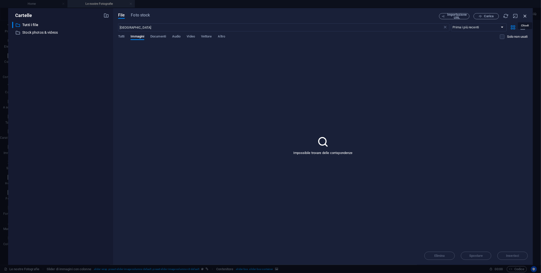
click at [527, 16] on icon "button" at bounding box center [525, 16] width 6 height 6
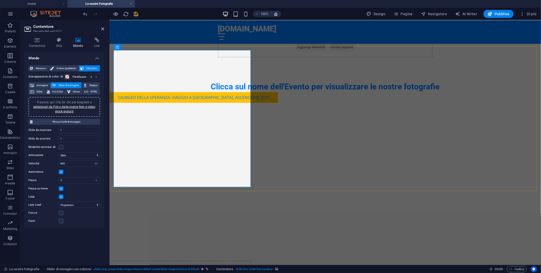
scroll to position [62, 0]
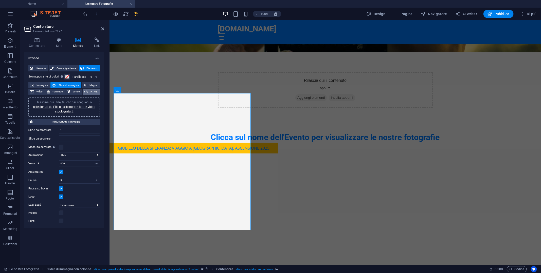
click at [92, 90] on span "HTML" at bounding box center [94, 92] width 9 height 6
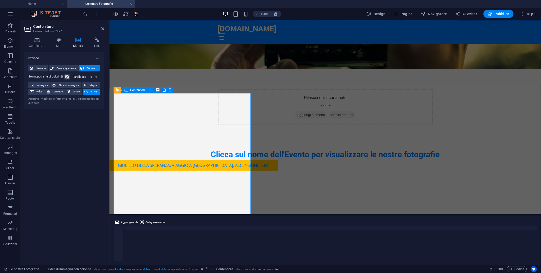
click at [206, 227] on div at bounding box center [330, 248] width 413 height 42
paste textarea "[URL][DOMAIN_NAME]"
type textarea "[URL][DOMAIN_NAME]"
click at [157, 222] on span "Collega elemento" at bounding box center [155, 223] width 19 height 6
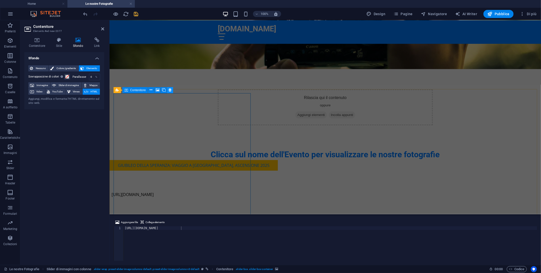
click at [170, 90] on icon at bounding box center [170, 89] width 3 height 5
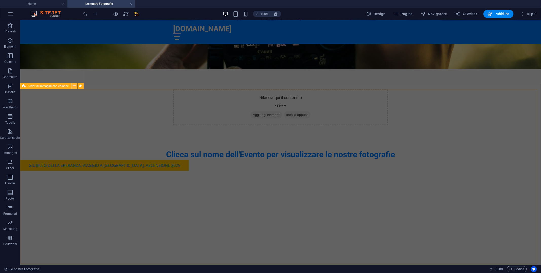
click at [74, 87] on icon at bounding box center [74, 85] width 3 height 5
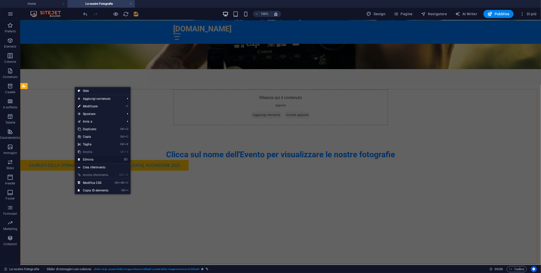
click at [89, 159] on link "⌦ Elimina" at bounding box center [93, 160] width 37 height 8
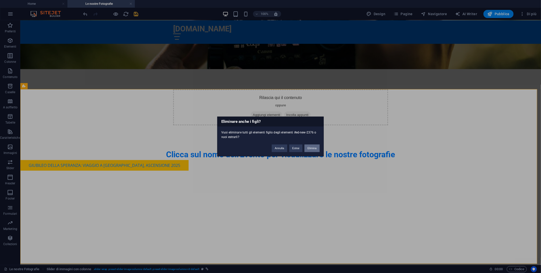
click at [312, 147] on button "Elimina" at bounding box center [312, 149] width 15 height 8
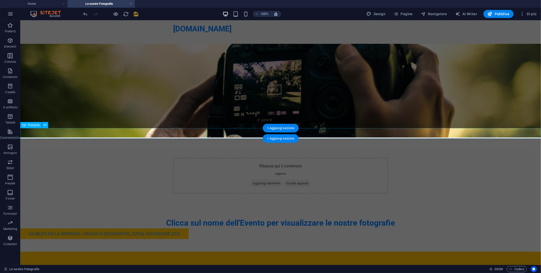
click at [140, 228] on div "Giubileo della Speranza: viaggio a [GEOGRAPHIC_DATA], aScensione 2025" at bounding box center [280, 233] width 521 height 11
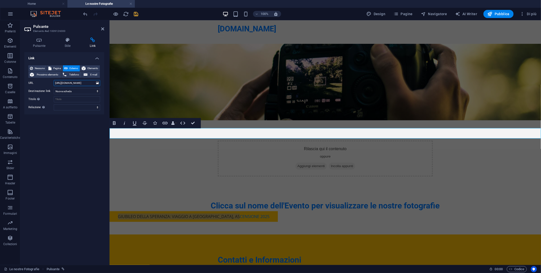
drag, startPoint x: 87, startPoint y: 81, endPoint x: 52, endPoint y: 81, distance: 34.7
click at [52, 81] on div "URL [URL][DOMAIN_NAME]" at bounding box center [64, 83] width 72 height 6
type input "otaQine"
drag, startPoint x: 70, startPoint y: 83, endPoint x: 41, endPoint y: 80, distance: 29.6
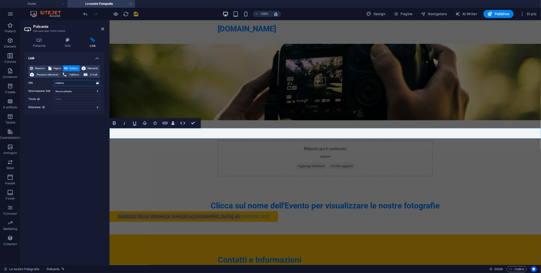
click at [41, 80] on div "Nessuno Pagina Esterno Elemento Prossimo elemento Telefono E-mail Pagina Home S…" at bounding box center [64, 87] width 72 height 45
type input "o"
paste input "[URL][DOMAIN_NAME]"
type input "[URL][DOMAIN_NAME]"
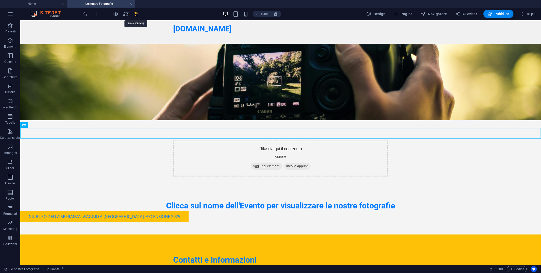
click at [135, 16] on icon "save" at bounding box center [136, 14] width 6 height 6
click at [133, 211] on div "Giubileo della Speranza: viaggio a [GEOGRAPHIC_DATA], aScensione 2025" at bounding box center [280, 216] width 521 height 11
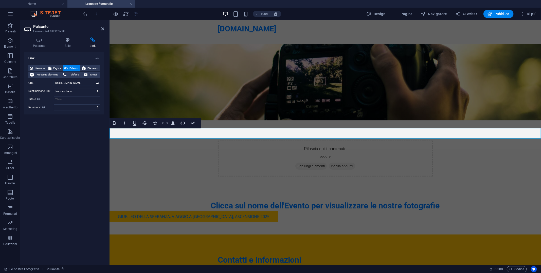
click at [86, 82] on input "[URL][DOMAIN_NAME]" at bounding box center [77, 83] width 46 height 6
drag, startPoint x: 89, startPoint y: 81, endPoint x: 50, endPoint y: 83, distance: 39.3
click at [50, 83] on div "URL [URL].to/mo/request/6Z9JPn4o3" at bounding box center [64, 83] width 72 height 6
type input "st/6Z9JPn4o3"
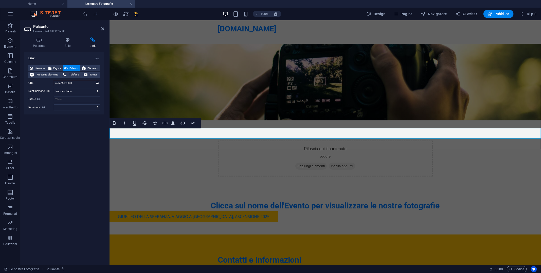
drag, startPoint x: 80, startPoint y: 81, endPoint x: 52, endPoint y: 81, distance: 27.4
click at [52, 81] on div "URL st/6Z9JPn4o3" at bounding box center [64, 83] width 72 height 6
click at [138, 13] on icon "save" at bounding box center [136, 14] width 6 height 6
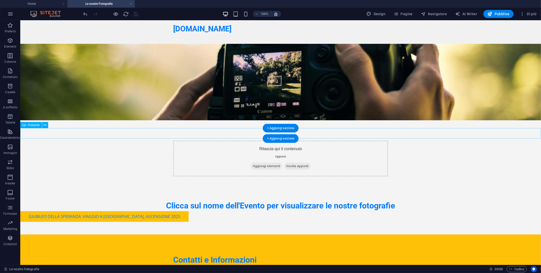
click at [126, 211] on div "Giubileo della Speranza: viaggio a [GEOGRAPHIC_DATA], aScensione 2025" at bounding box center [280, 216] width 521 height 11
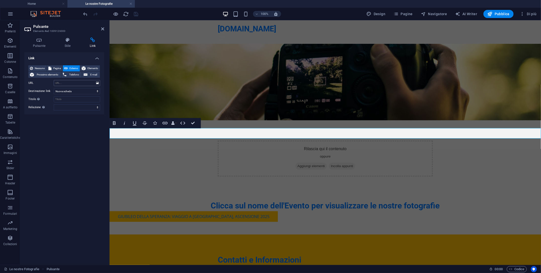
click at [74, 84] on input "URL" at bounding box center [77, 83] width 46 height 6
type input "[URL][DOMAIN_NAME]"
click at [135, 13] on icon "save" at bounding box center [136, 14] width 6 height 6
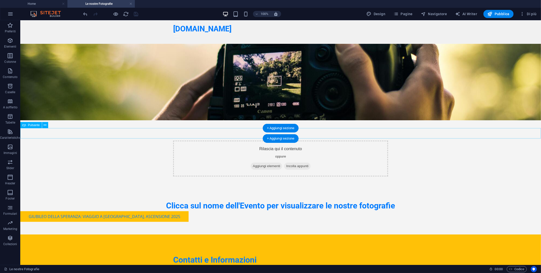
click at [122, 211] on div "Giubileo della Speranza: viaggio a [GEOGRAPHIC_DATA], aScensione 2025" at bounding box center [280, 216] width 521 height 11
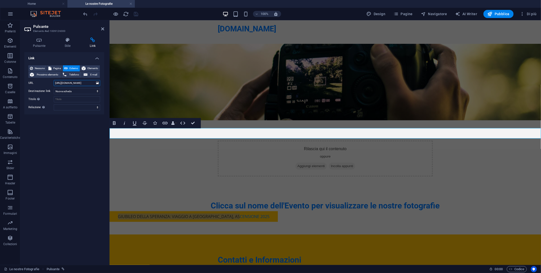
click at [81, 83] on input "[URL][DOMAIN_NAME]" at bounding box center [77, 83] width 46 height 6
drag, startPoint x: 91, startPoint y: 82, endPoint x: 6, endPoint y: 78, distance: 84.6
click at [8, 78] on section "Preferiti Elementi Colonne Contenuto Caselle A soffietto Tabelle Caratteristich…" at bounding box center [270, 142] width 541 height 245
type input "g"
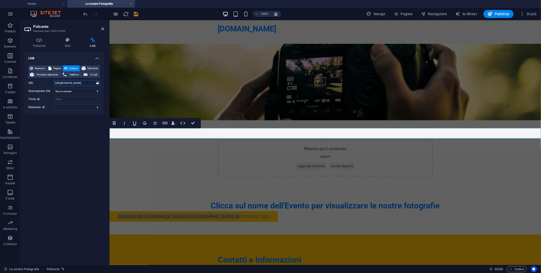
type input "[URL][DOMAIN_NAME]"
click at [137, 14] on icon "save" at bounding box center [136, 14] width 6 height 6
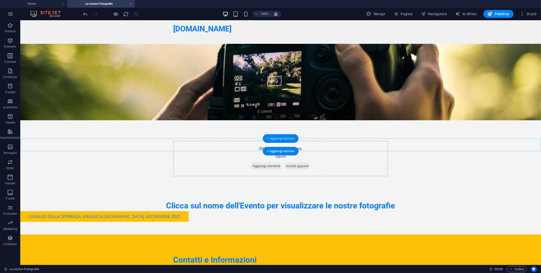
click at [274, 141] on div "+ Aggiungi sezione" at bounding box center [281, 138] width 36 height 9
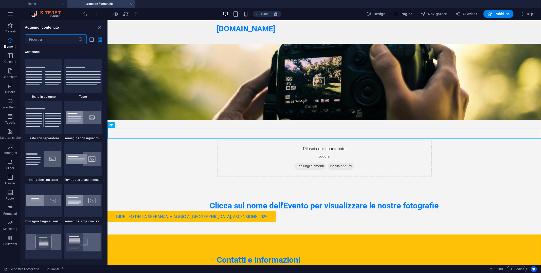
scroll to position [887, 0]
click at [10, 27] on icon "button" at bounding box center [10, 25] width 6 height 6
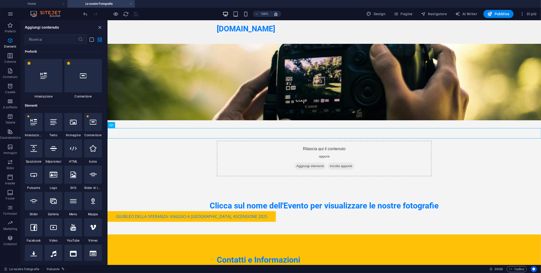
scroll to position [127, 0]
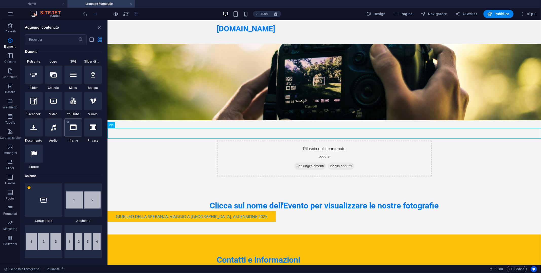
click at [71, 127] on icon at bounding box center [73, 127] width 7 height 7
select select "%"
select select "px"
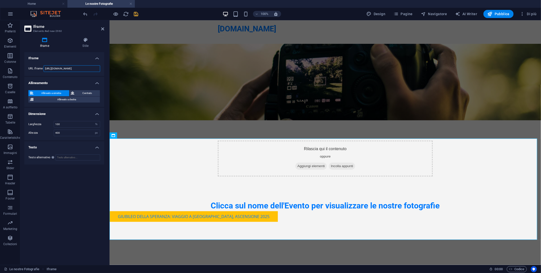
click at [86, 67] on input "[URL][DOMAIN_NAME]" at bounding box center [72, 68] width 57 height 7
drag, startPoint x: 87, startPoint y: 67, endPoint x: 30, endPoint y: 69, distance: 57.6
click at [30, 69] on div "URL Iframe [URL][DOMAIN_NAME]" at bounding box center [64, 68] width 72 height 7
paste input "<iframe src="[URL][DOMAIN_NAME]" width="100%" height="800" style="border:none;"…"
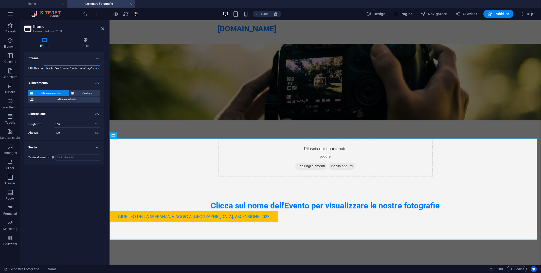
click at [59, 69] on input "<iframe src="[URL][DOMAIN_NAME]" width="100%" height="800" style="border:none;"…" at bounding box center [72, 68] width 57 height 7
click at [69, 68] on input "<iframe src="[URL][DOMAIN_NAME]" width="100%" height="800" style="border:none;"…" at bounding box center [72, 68] width 57 height 7
paste input "://[DOMAIN_NAME][URL]"
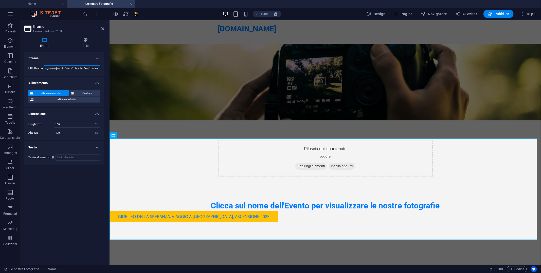
type input "<iframe src="[URL][DOMAIN_NAME] width="100%" height="800" style="border:none;">…"
click at [136, 14] on icon "save" at bounding box center [136, 14] width 6 height 6
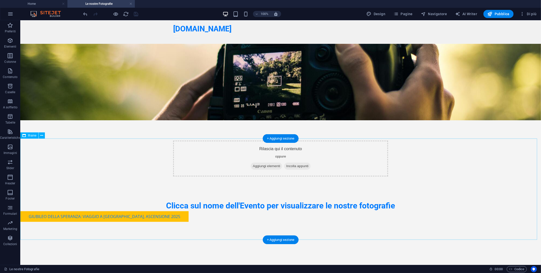
click at [239, 222] on div "</div>" at bounding box center [280, 272] width 521 height 101
select select "%"
select select "px"
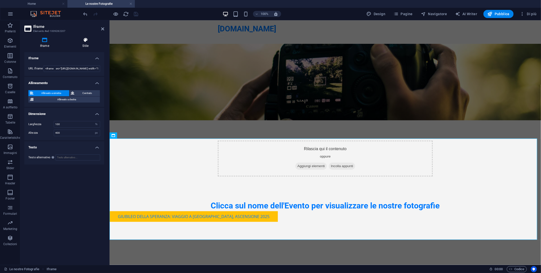
click at [85, 43] on h4 "Stile" at bounding box center [85, 43] width 37 height 11
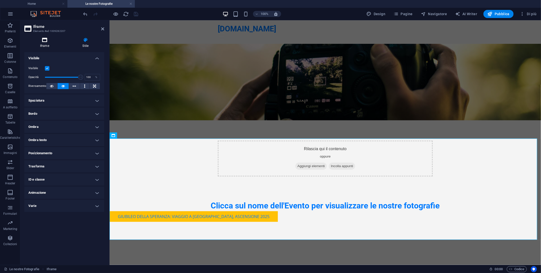
click at [46, 43] on h4 "Iframe" at bounding box center [45, 43] width 43 height 11
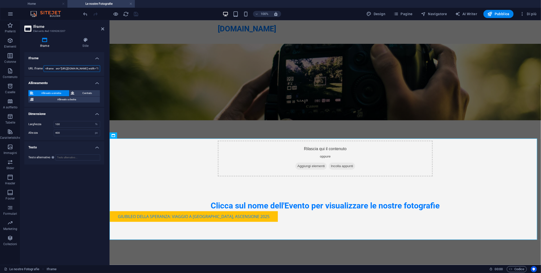
click at [83, 67] on input "<iframe src="[URL][DOMAIN_NAME] width="100%" height="800" style="border:none;">…" at bounding box center [72, 68] width 57 height 7
drag, startPoint x: 95, startPoint y: 68, endPoint x: 32, endPoint y: 64, distance: 63.5
click at [32, 64] on div "URL Iframe <iframe src="[URL][DOMAIN_NAME] width="100%" height="800" style="bor…" at bounding box center [64, 68] width 80 height 15
type input "[DOMAIN_NAME][URL] width="100%" height="800" style="border:none;"> </iframe>"
paste input "[DOMAIN_NAME][URL] width="100%" height="800" style="border:none;"> </iframe>"
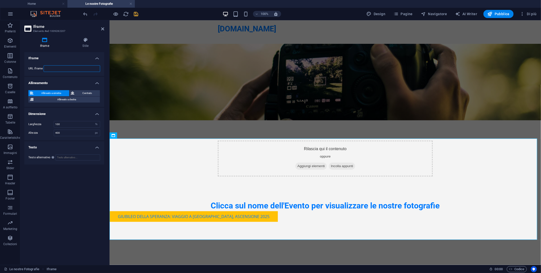
type input "[DOMAIN_NAME][URL] width="100%" height="800" style="border:none;"> </iframe>"
paste input "[URL][DOMAIN_NAME]"
type input "[URL][DOMAIN_NAME]"
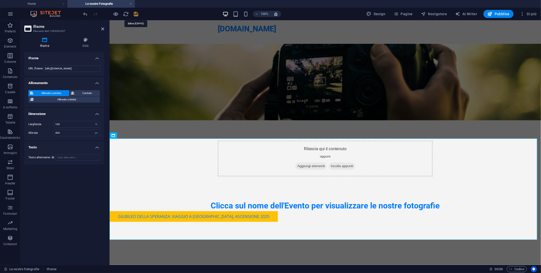
click at [137, 14] on icon "save" at bounding box center [136, 14] width 6 height 6
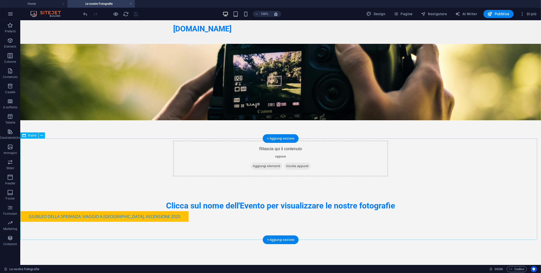
click at [158, 222] on div "</div>" at bounding box center [280, 272] width 521 height 101
select select "%"
select select "px"
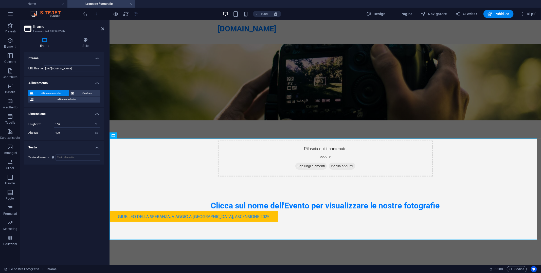
click at [100, 27] on h2 "Iframe" at bounding box center [68, 26] width 71 height 5
click at [103, 29] on icon at bounding box center [102, 29] width 3 height 4
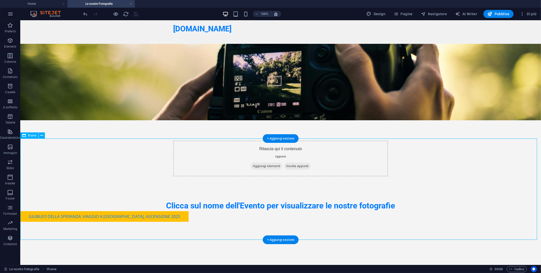
click at [160, 222] on div "</div>" at bounding box center [280, 272] width 521 height 101
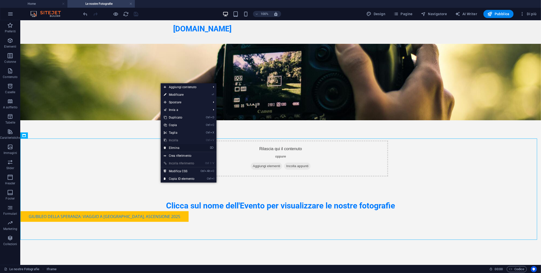
click at [180, 147] on link "⌦ Elimina" at bounding box center [179, 148] width 37 height 8
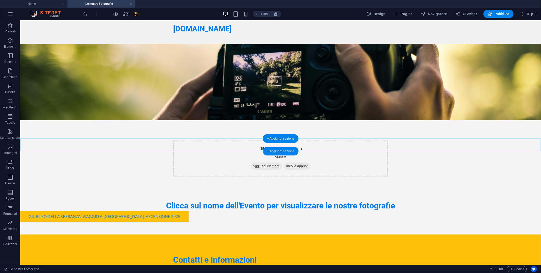
click at [288, 150] on div "+ Aggiungi sezione" at bounding box center [281, 151] width 36 height 9
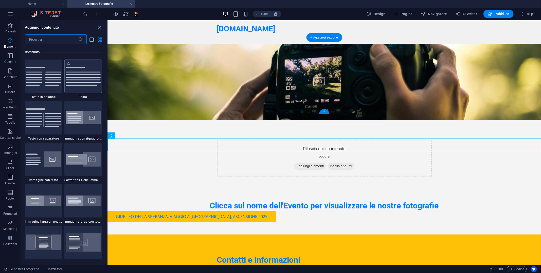
scroll to position [887, 0]
click at [11, 24] on icon "button" at bounding box center [10, 25] width 6 height 6
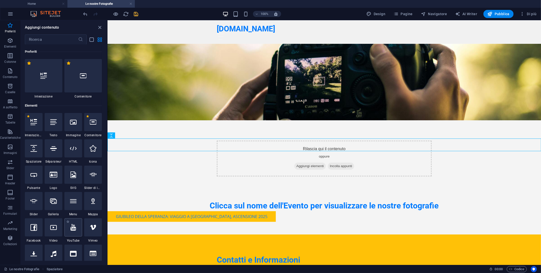
scroll to position [50, 0]
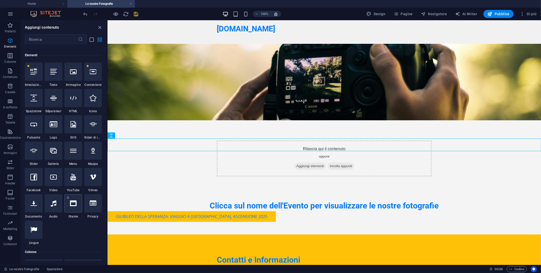
click at [72, 203] on icon at bounding box center [73, 203] width 7 height 7
select select "%"
select select "px"
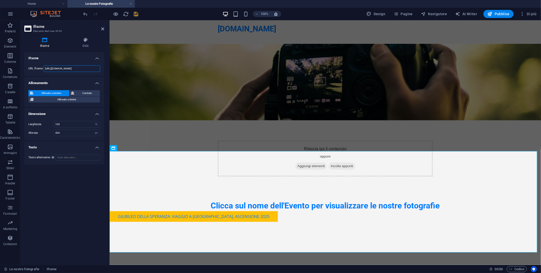
drag, startPoint x: 90, startPoint y: 67, endPoint x: 21, endPoint y: 64, distance: 69.6
click at [21, 64] on div "Iframe Stile Iframe URL Iframe [URL][DOMAIN_NAME] Allineamento Allineato a sini…" at bounding box center [64, 149] width 88 height 232
paste input "<iframe src="[URL][DOMAIN_NAME]" width="100%" height="800" style="border:none;"…"
type input "<iframe src="[URL][DOMAIN_NAME]" width="100%" height="800" style="border:none;"…"
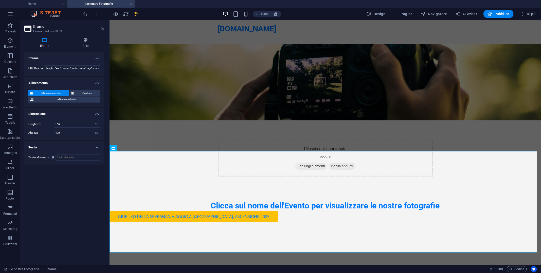
click at [103, 28] on icon at bounding box center [102, 29] width 3 height 4
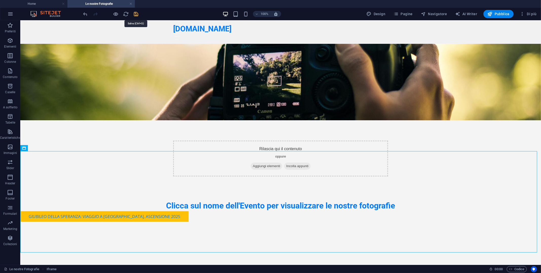
click at [138, 12] on icon "save" at bounding box center [136, 14] width 6 height 6
click at [41, 147] on icon at bounding box center [42, 148] width 3 height 5
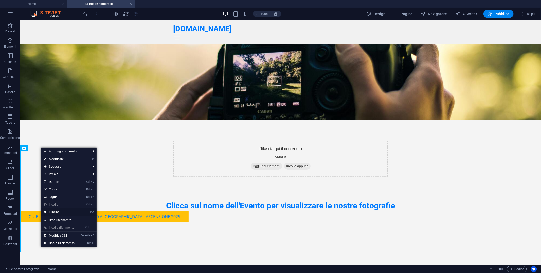
click at [62, 211] on link "⌦ Elimina" at bounding box center [59, 213] width 37 height 8
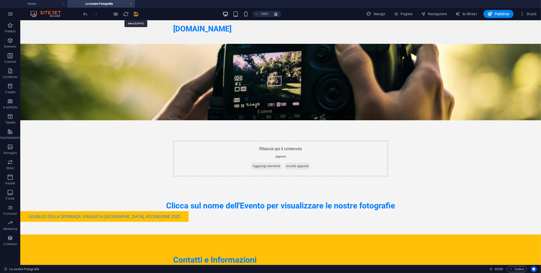
click at [134, 12] on icon "save" at bounding box center [136, 14] width 6 height 6
click at [289, 151] on div "+ Aggiungi sezione" at bounding box center [281, 151] width 36 height 9
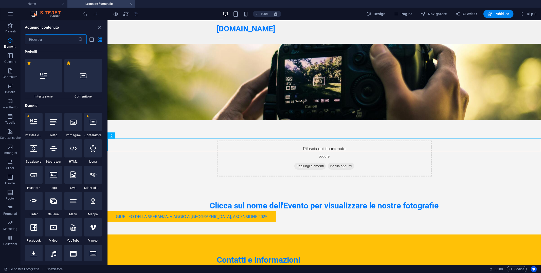
scroll to position [887, 0]
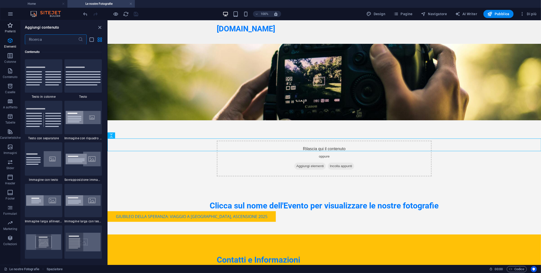
click at [13, 29] on p "Preferiti" at bounding box center [10, 31] width 11 height 4
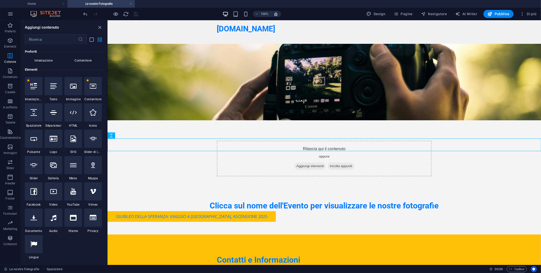
scroll to position [0, 0]
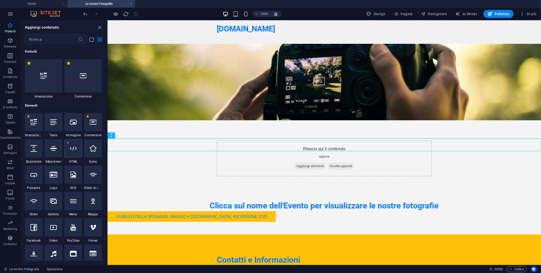
click at [74, 150] on icon at bounding box center [73, 148] width 7 height 7
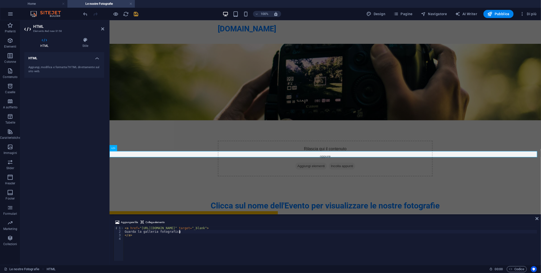
click at [183, 233] on div "< a href = "[URL][DOMAIN_NAME]" target = "_blank" > Guarda la galleria fotograf…" at bounding box center [330, 248] width 413 height 42
type textarea "Guarda la galleria fotografica del viaggio a [GEOGRAPHIC_DATA] 2025"
click at [136, 11] on icon "save" at bounding box center [136, 14] width 6 height 6
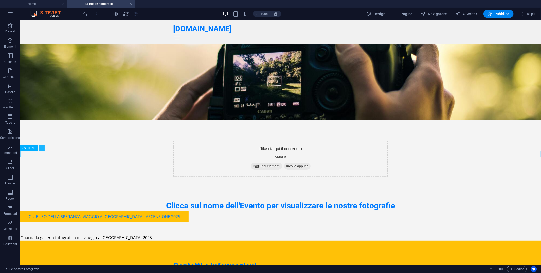
click at [43, 149] on button at bounding box center [42, 148] width 6 height 6
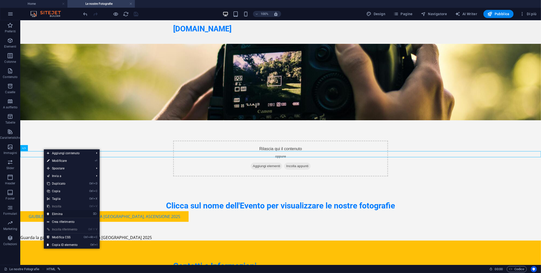
click at [69, 212] on link "⌦ Elimina" at bounding box center [62, 214] width 37 height 8
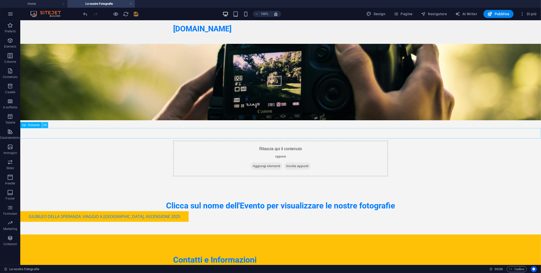
click at [46, 125] on icon at bounding box center [45, 125] width 3 height 5
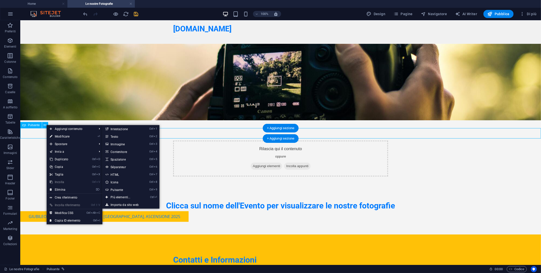
click at [197, 211] on div "Giubileo della Speranza: viaggio a [GEOGRAPHIC_DATA], aScensione 2025" at bounding box center [280, 216] width 521 height 11
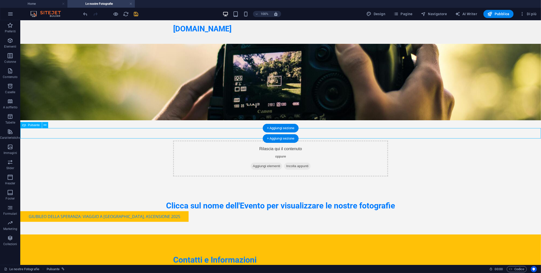
click at [197, 211] on div "Giubileo della Speranza: viaggio a [GEOGRAPHIC_DATA], aScensione 2025" at bounding box center [280, 216] width 521 height 11
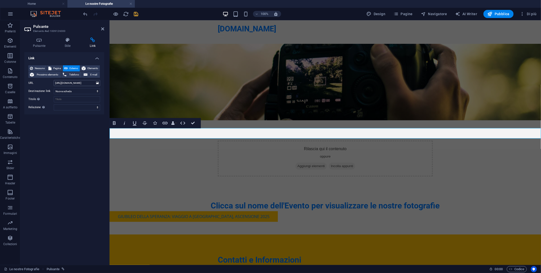
click at [85, 83] on input "[URL][DOMAIN_NAME]" at bounding box center [77, 83] width 46 height 6
drag, startPoint x: 90, startPoint y: 82, endPoint x: 38, endPoint y: 80, distance: 52.8
click at [38, 80] on div "URL [URL][DOMAIN_NAME]" at bounding box center [64, 83] width 72 height 6
drag, startPoint x: 88, startPoint y: 82, endPoint x: 28, endPoint y: 81, distance: 59.6
click at [28, 81] on div "URL o/mo/sharing/gdRttC5Ku" at bounding box center [64, 83] width 72 height 6
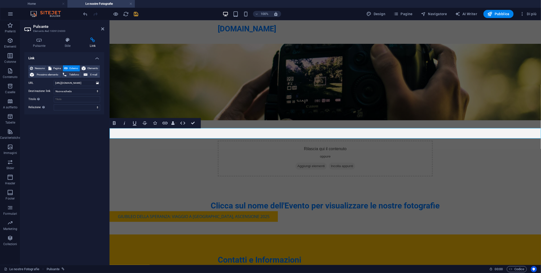
scroll to position [0, 49]
type input "[URL][DOMAIN_NAME]"
click at [137, 15] on icon "save" at bounding box center [136, 14] width 6 height 6
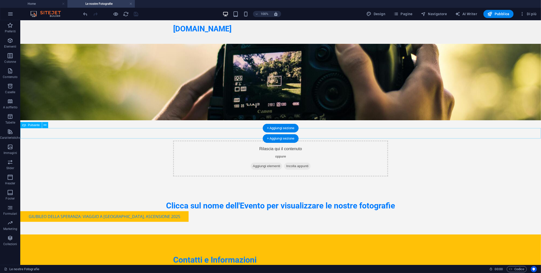
click at [93, 211] on div "Giubileo della Speranza: viaggio a [GEOGRAPHIC_DATA], aScensione 2025" at bounding box center [280, 216] width 521 height 11
click at [92, 211] on div "Giubileo della Speranza: viaggio a [GEOGRAPHIC_DATA], aScensione 2025" at bounding box center [280, 216] width 521 height 11
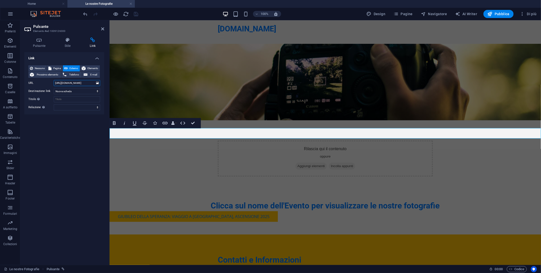
drag, startPoint x: 87, startPoint y: 83, endPoint x: 51, endPoint y: 79, distance: 36.2
click at [51, 79] on div "Nessuno Pagina Esterno Elemento Prossimo elemento Telefono E-mail Pagina Home S…" at bounding box center [64, 87] width 72 height 45
type input "a"
type input "[URL][DOMAIN_NAME]"
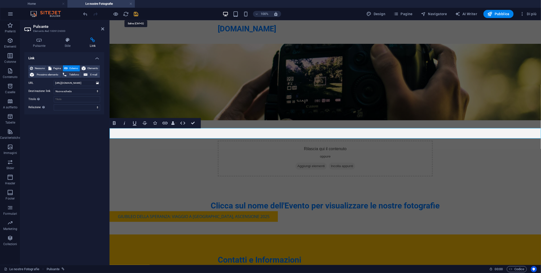
click at [137, 13] on icon "save" at bounding box center [136, 14] width 6 height 6
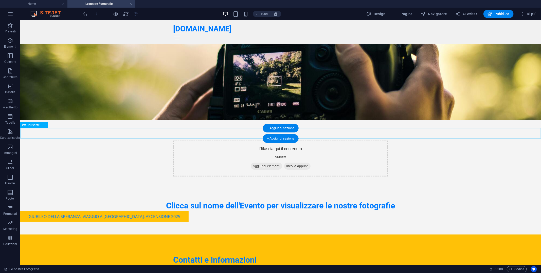
click at [137, 211] on div "Giubileo della Speranza: viaggio a [GEOGRAPHIC_DATA], aScensione 2025" at bounding box center [280, 216] width 521 height 11
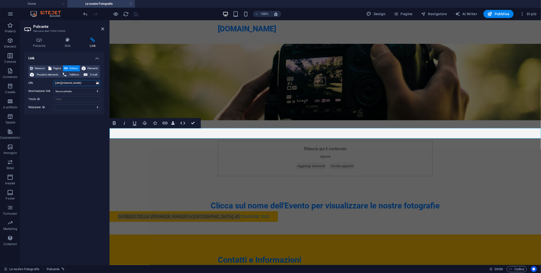
drag, startPoint x: 79, startPoint y: 83, endPoint x: 22, endPoint y: 78, distance: 57.2
click at [25, 79] on div "Nessuno Pagina Esterno Elemento Prossimo elemento Telefono E-mail Pagina Home S…" at bounding box center [64, 87] width 80 height 53
type input "[DOMAIN_NAME][URL]"
type input "[URL][DOMAIN_NAME]"
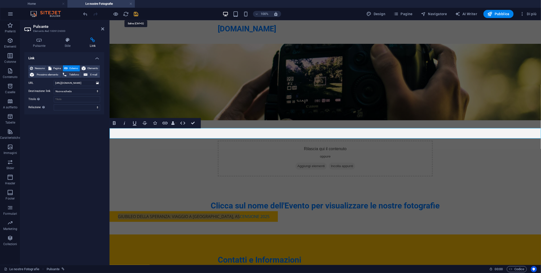
scroll to position [0, 0]
click at [136, 13] on icon "save" at bounding box center [136, 14] width 6 height 6
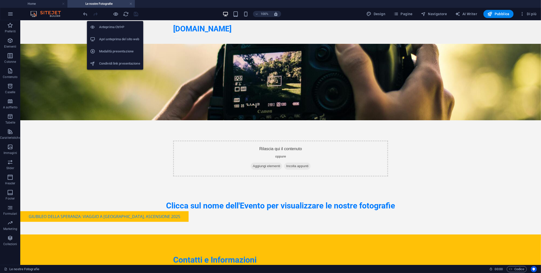
click at [124, 43] on li "Apri anteprima del sito web" at bounding box center [115, 39] width 56 height 12
